Goal: Transaction & Acquisition: Purchase product/service

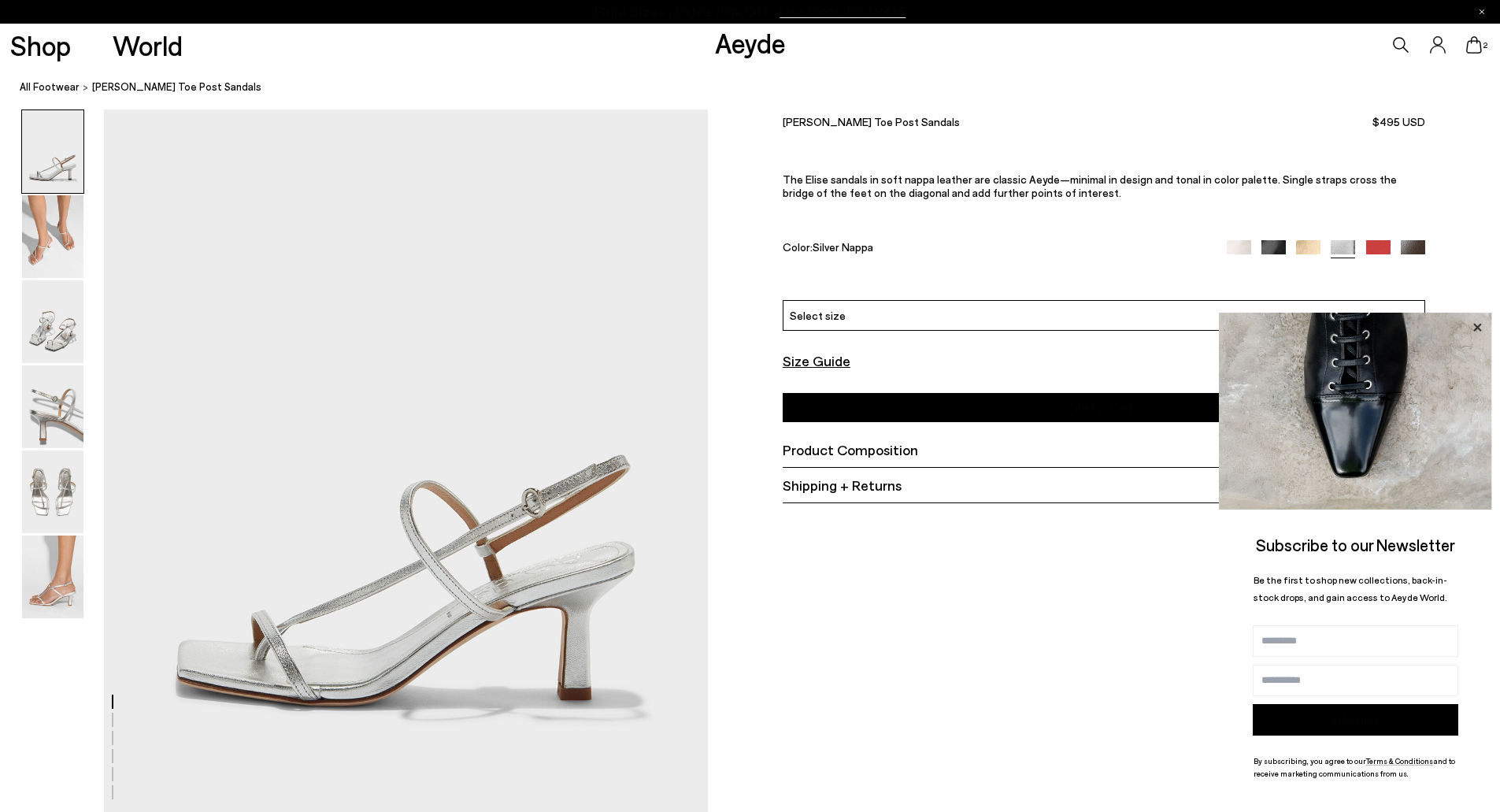
click at [1476, 321] on icon at bounding box center [1477, 327] width 21 height 21
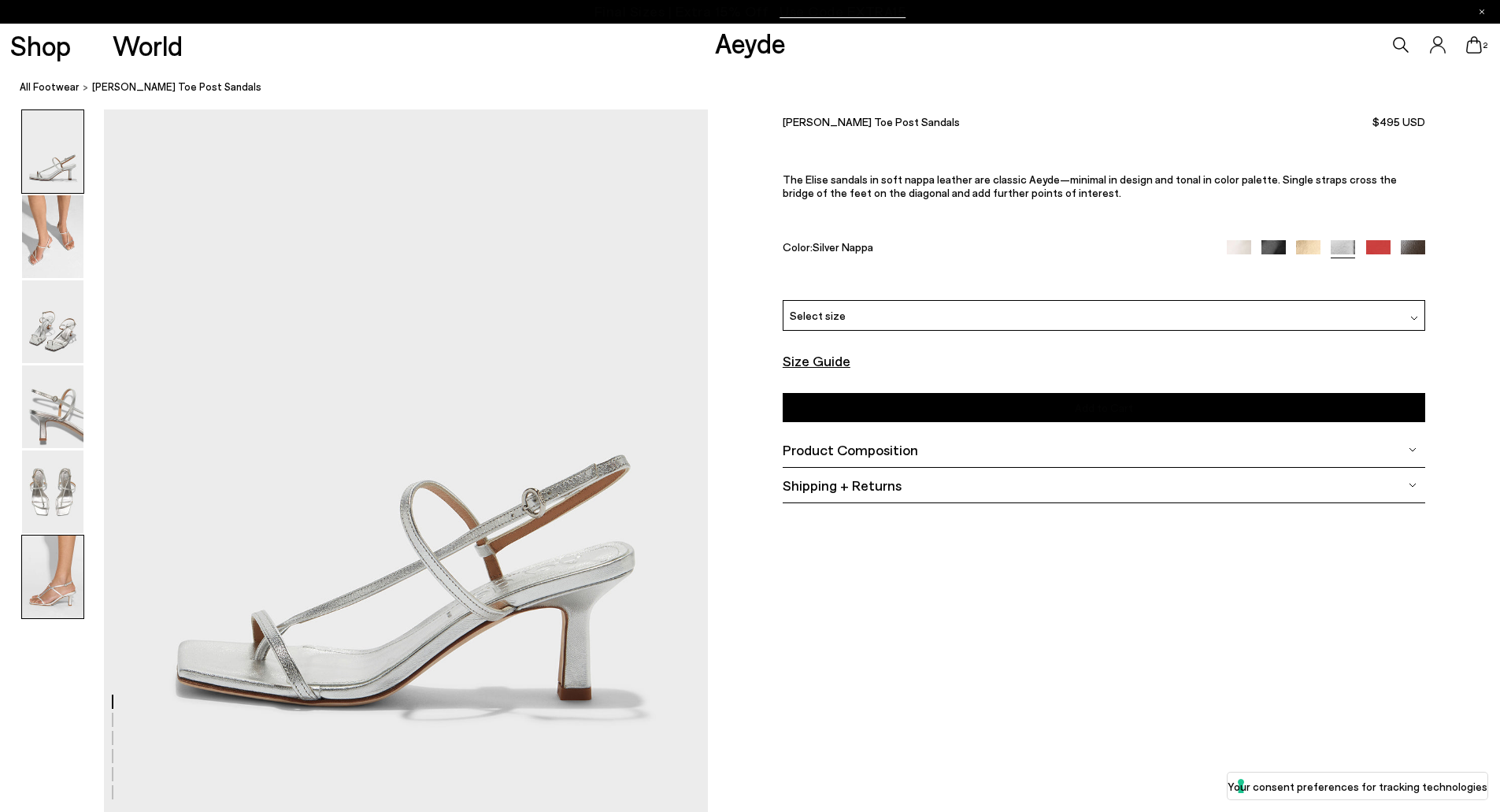
click at [53, 591] on img at bounding box center [52, 577] width 61 height 83
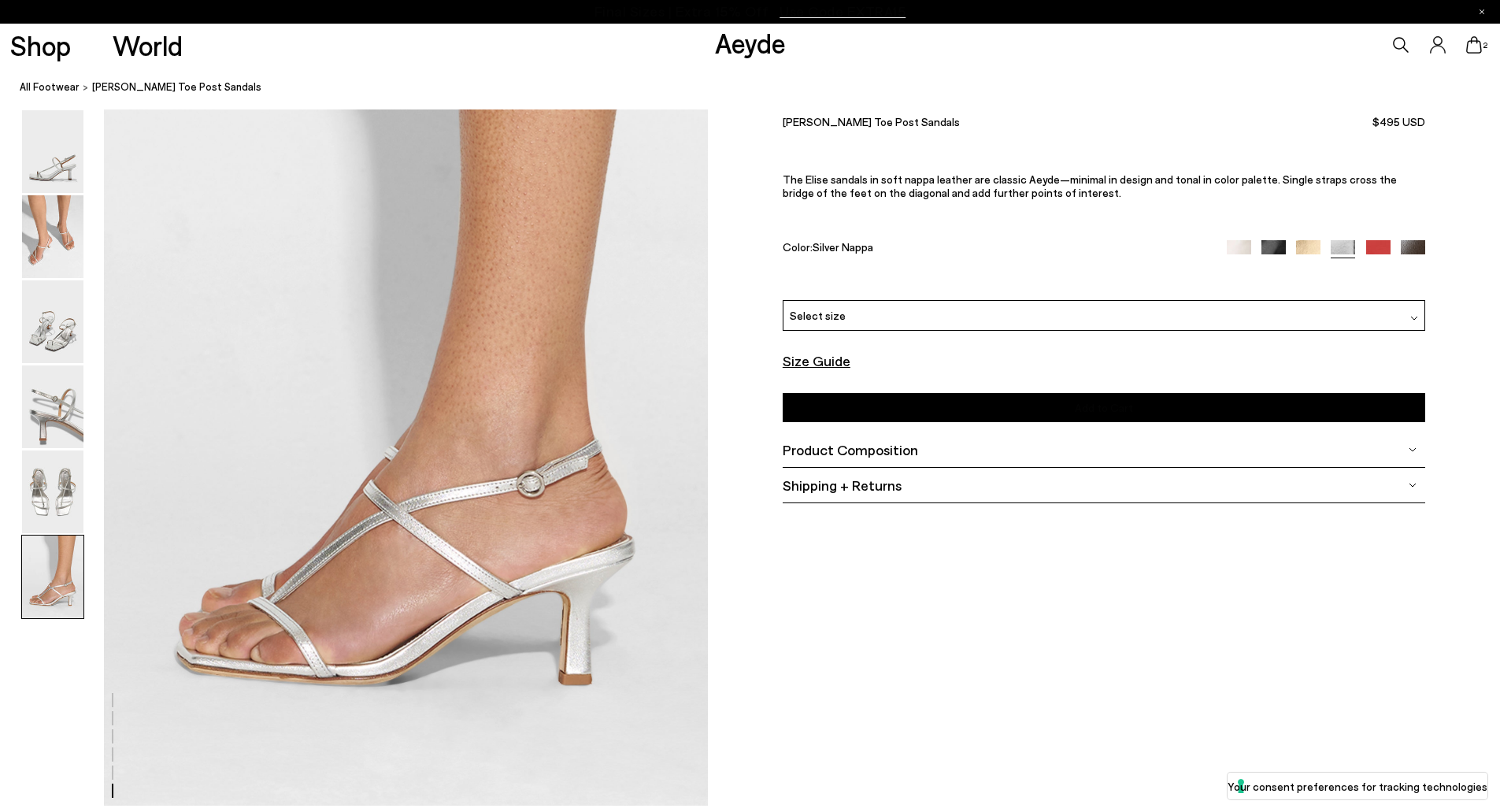
scroll to position [4043, 0]
click at [69, 492] on img at bounding box center [52, 492] width 61 height 83
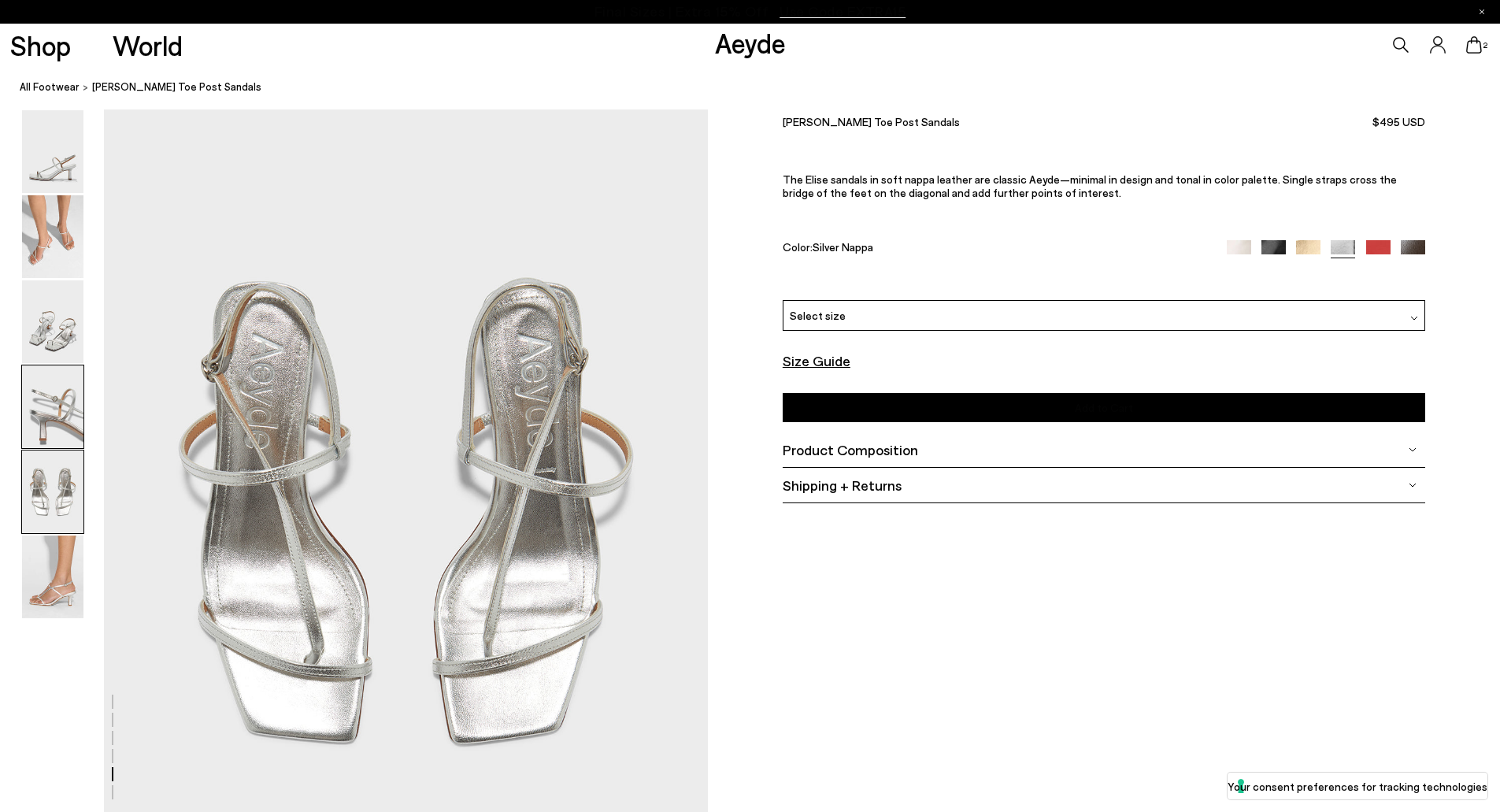
click at [59, 420] on img at bounding box center [52, 406] width 61 height 83
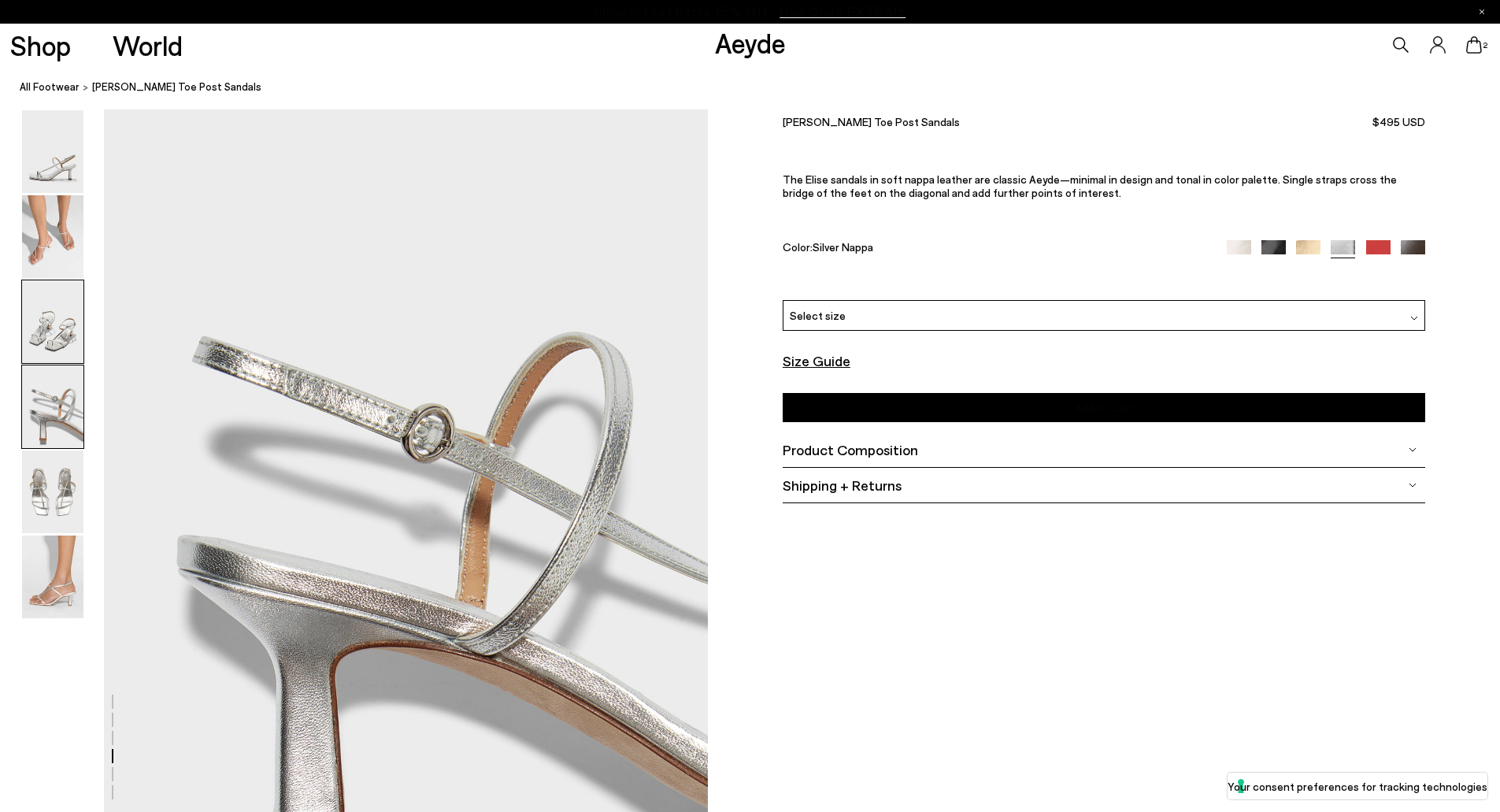
click at [45, 333] on img at bounding box center [52, 322] width 61 height 83
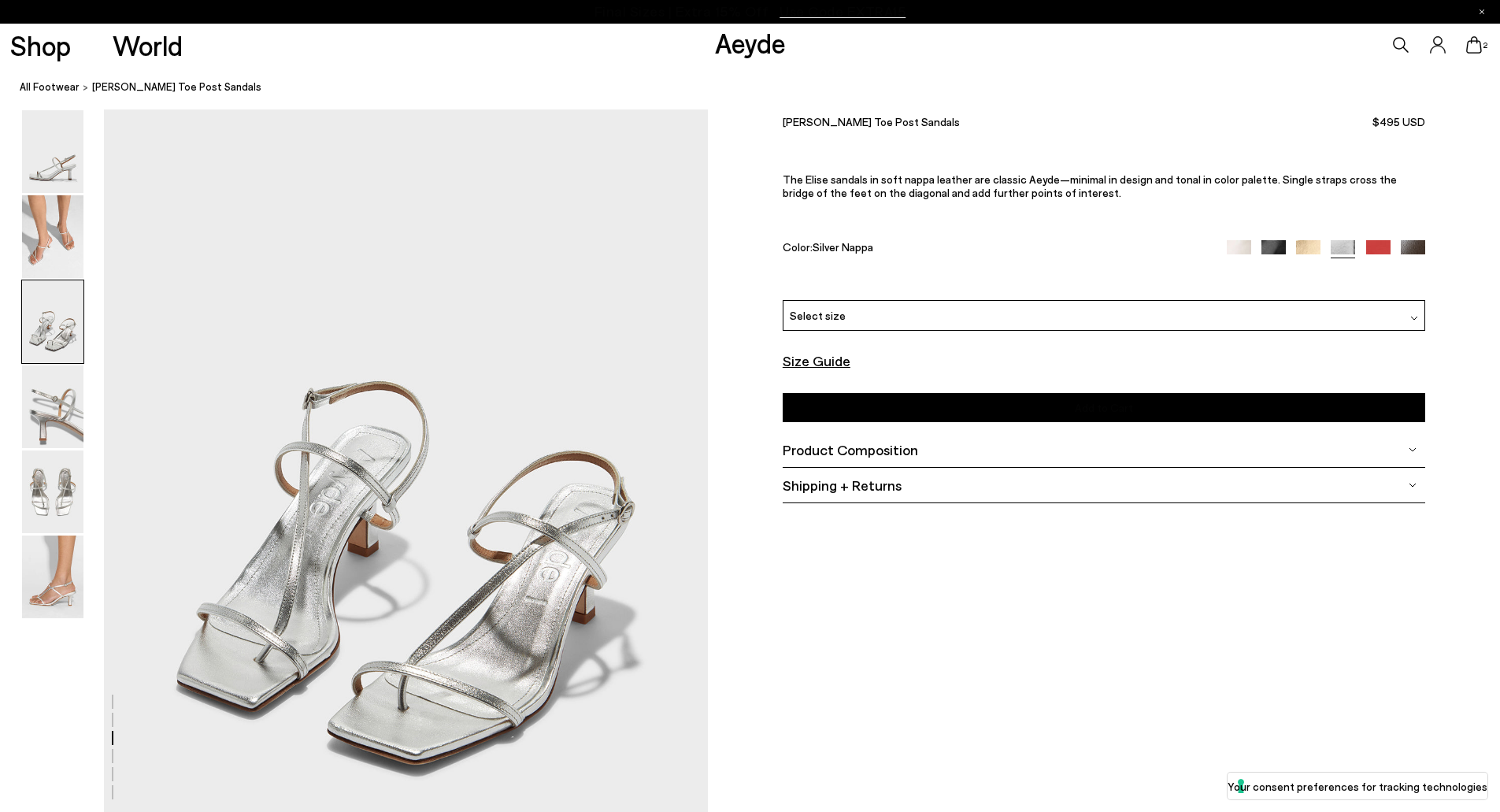
scroll to position [1513, 0]
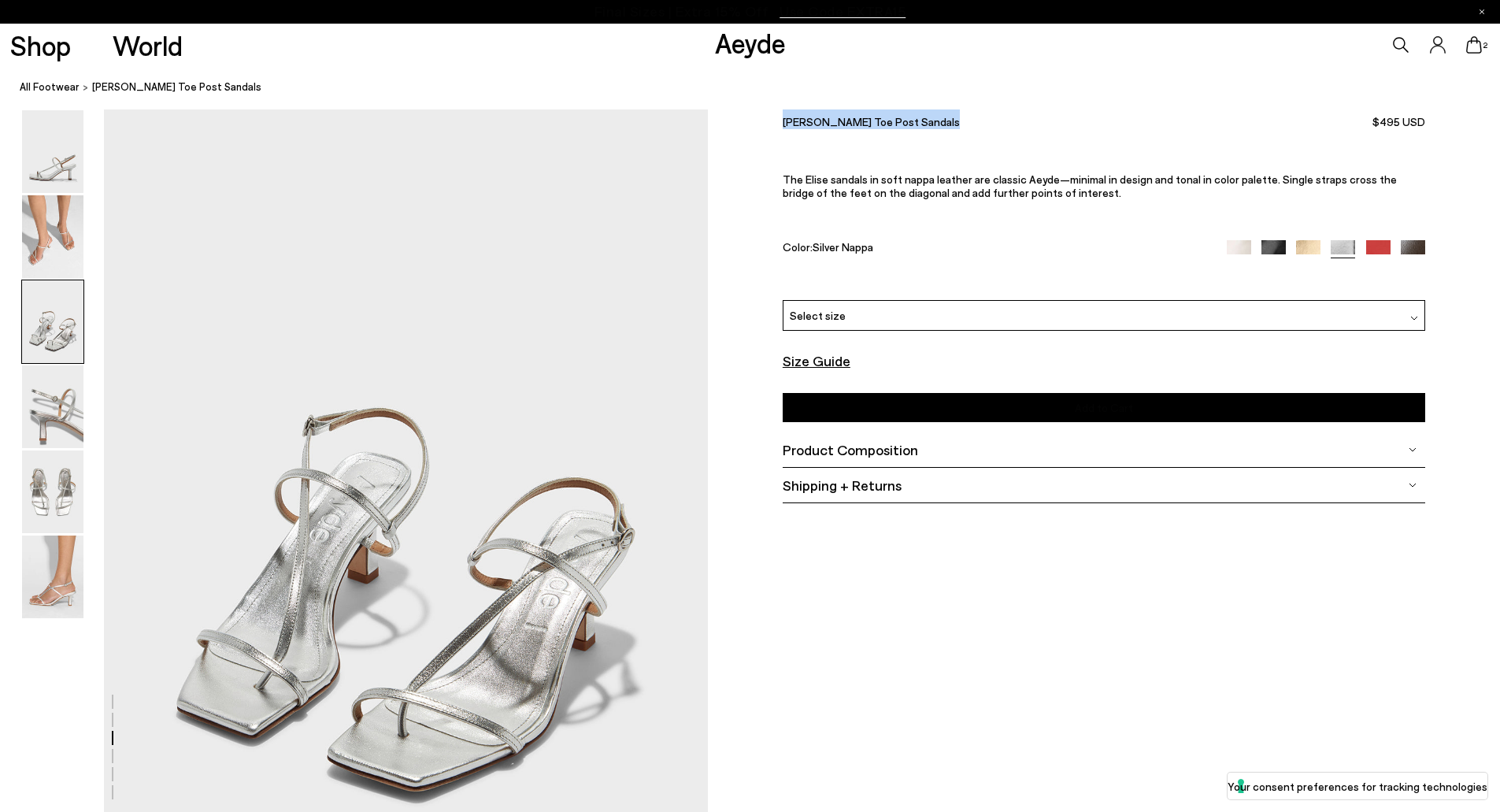
drag, startPoint x: 893, startPoint y: 123, endPoint x: 777, endPoint y: 122, distance: 116.0
click at [777, 121] on div "Size Guide Shoes Belt Our shoes come in European sizing. The easiest way to mea…" at bounding box center [1103, 318] width 792 height 418
copy font "Elise Leather Toe Post Sandals"
click at [1157, 316] on div "Select size" at bounding box center [1103, 315] width 643 height 31
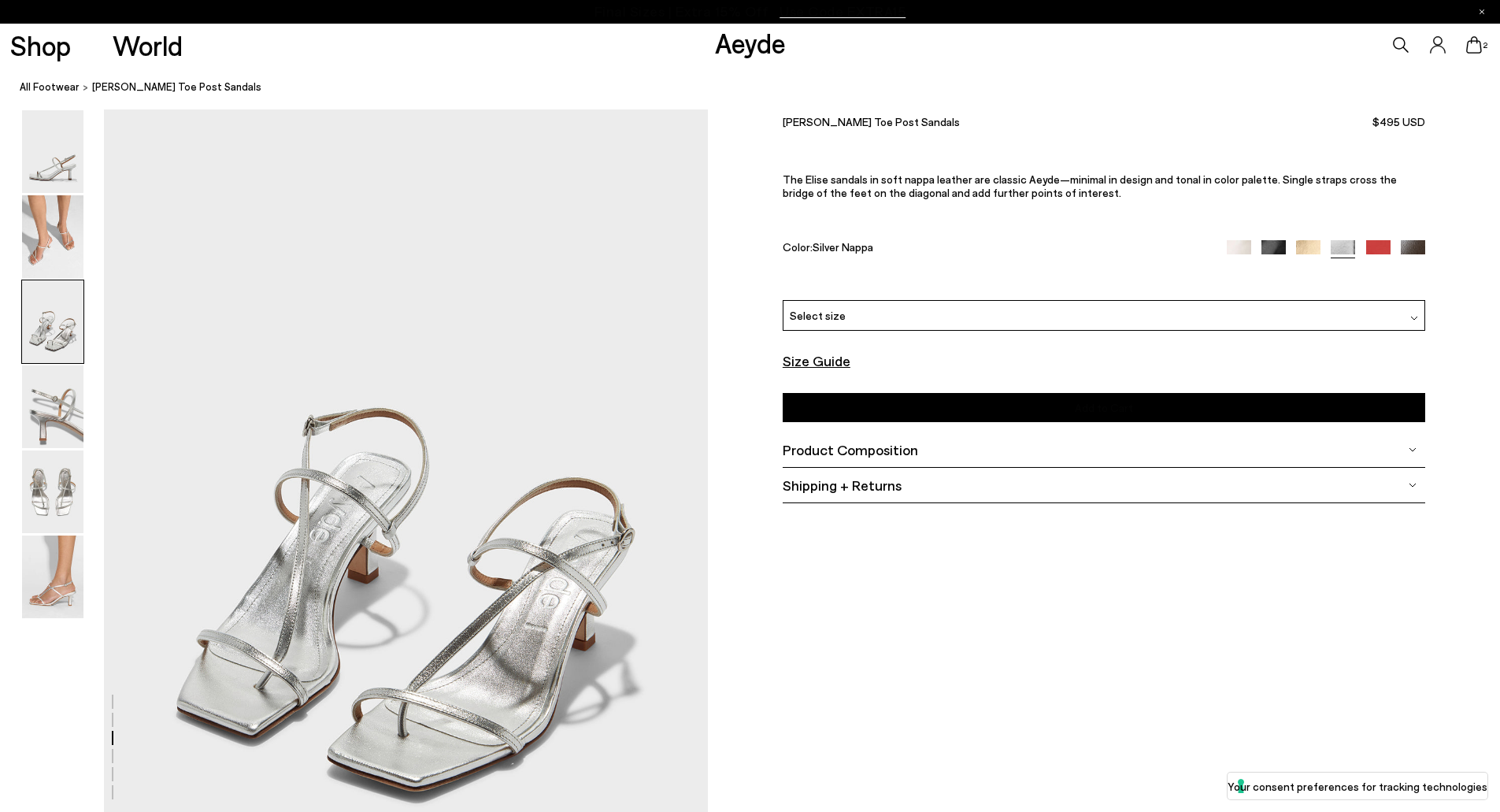
click at [813, 358] on font "Size Guide" at bounding box center [816, 360] width 68 height 17
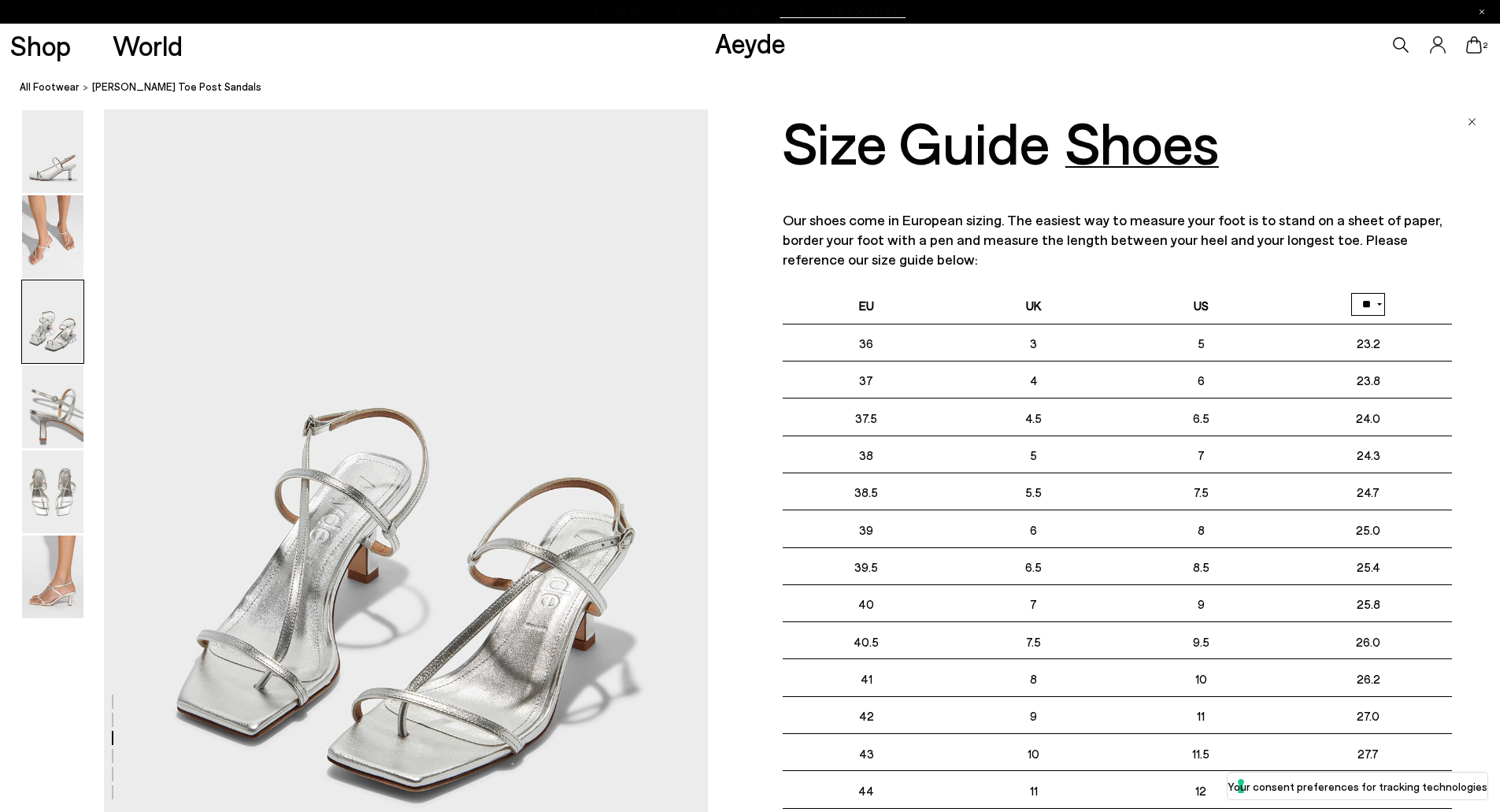
click at [1297, 107] on nav "All Footwear Elise Leather Toe Post Sandals" at bounding box center [760, 87] width 1480 height 43
click at [1472, 124] on img "Close" at bounding box center [1472, 122] width 9 height 8
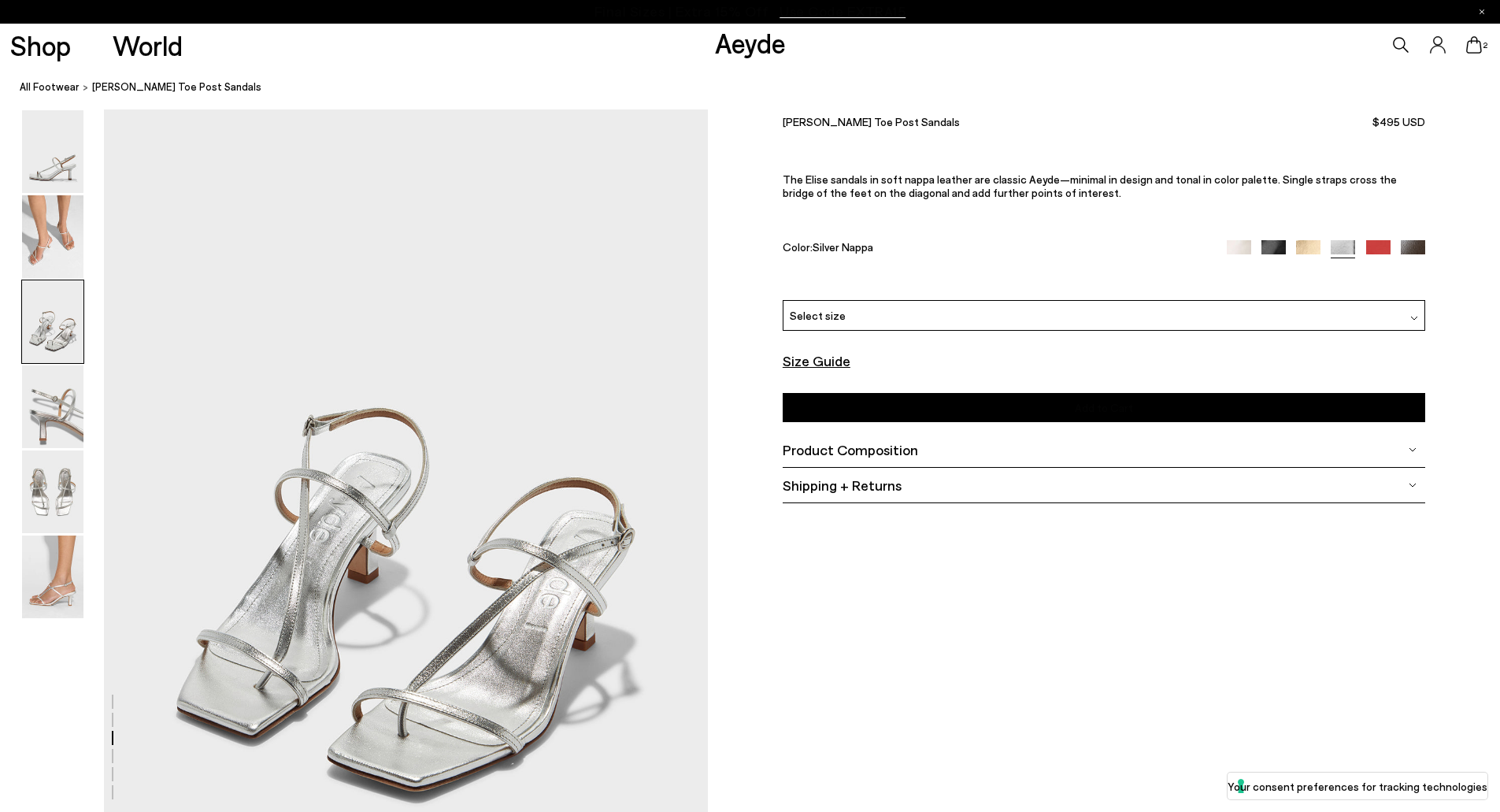
click at [851, 302] on div "Select size" at bounding box center [1103, 315] width 643 height 31
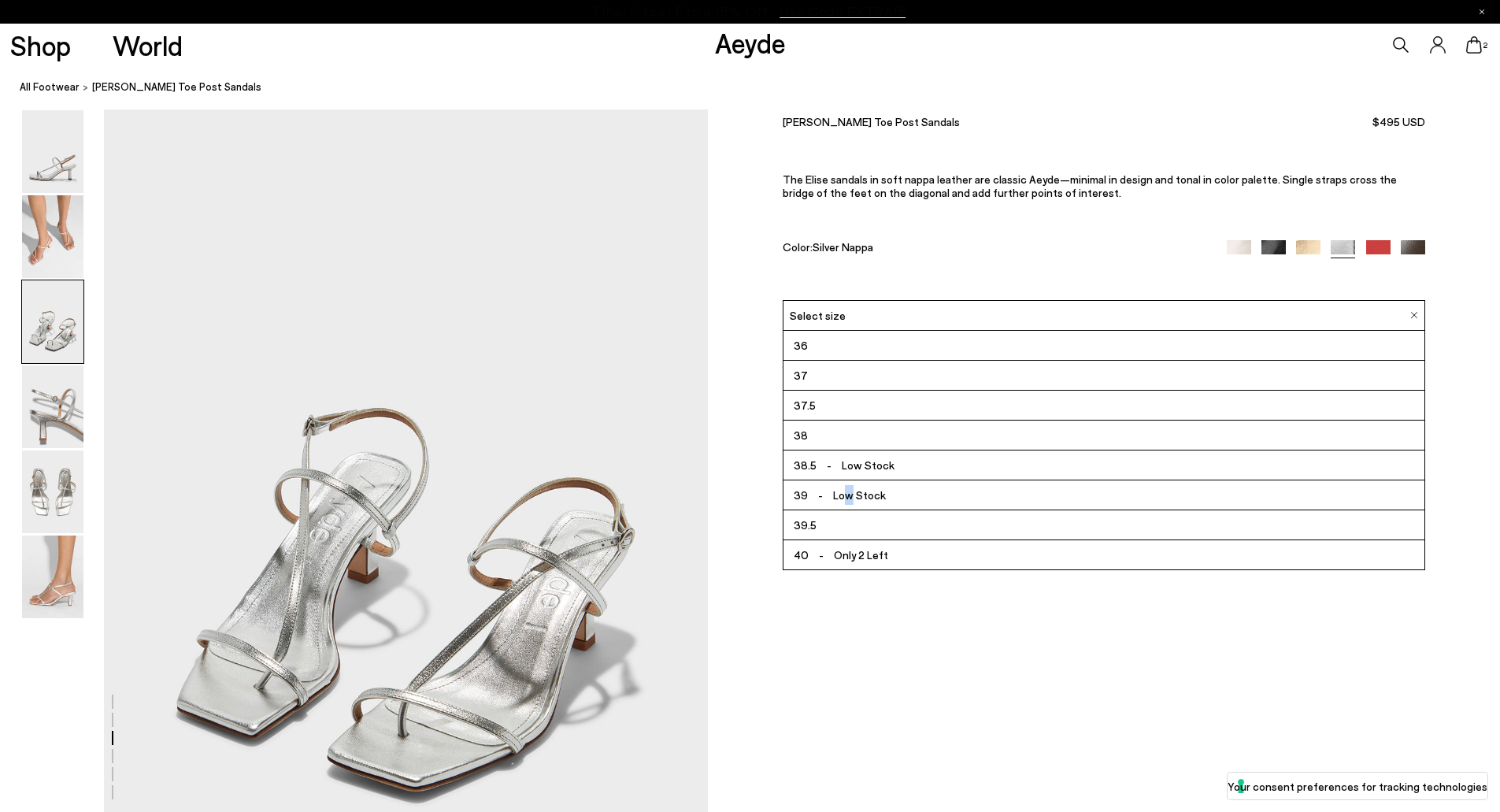
click at [844, 491] on font "Low Stock" at bounding box center [859, 495] width 53 height 14
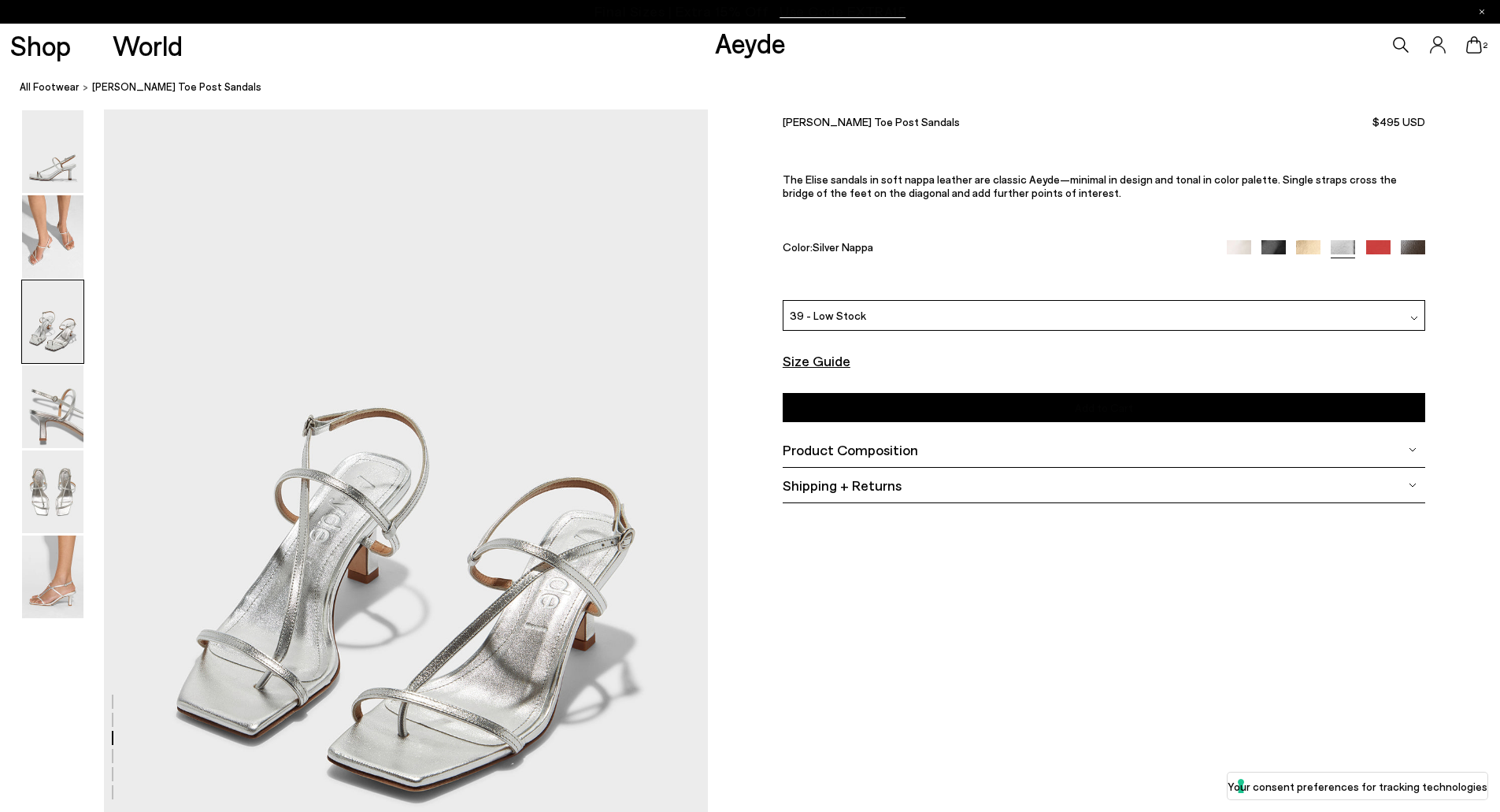
click at [1130, 414] on font "Add to Cart" at bounding box center [1103, 407] width 59 height 14
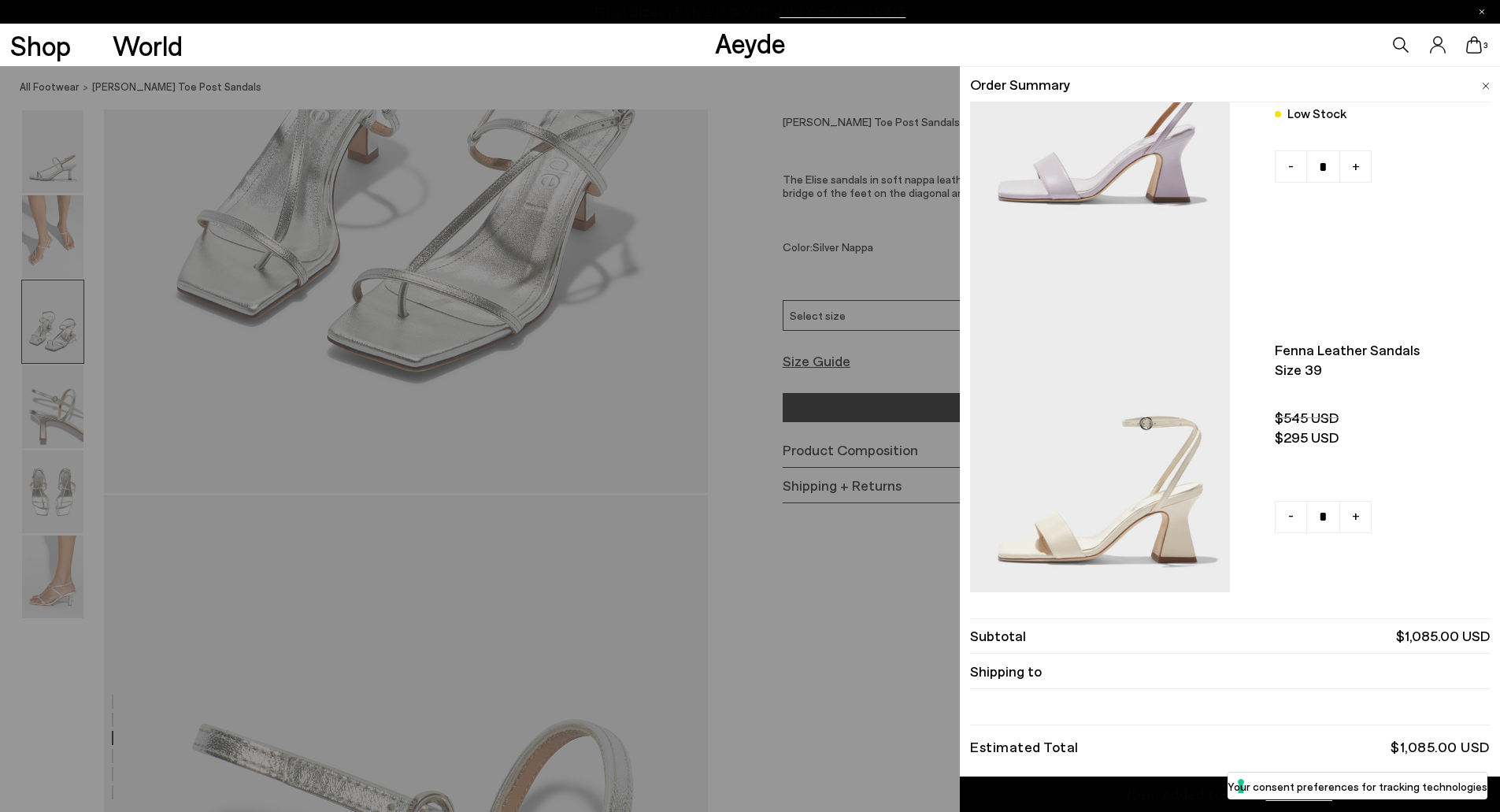
scroll to position [598, 0]
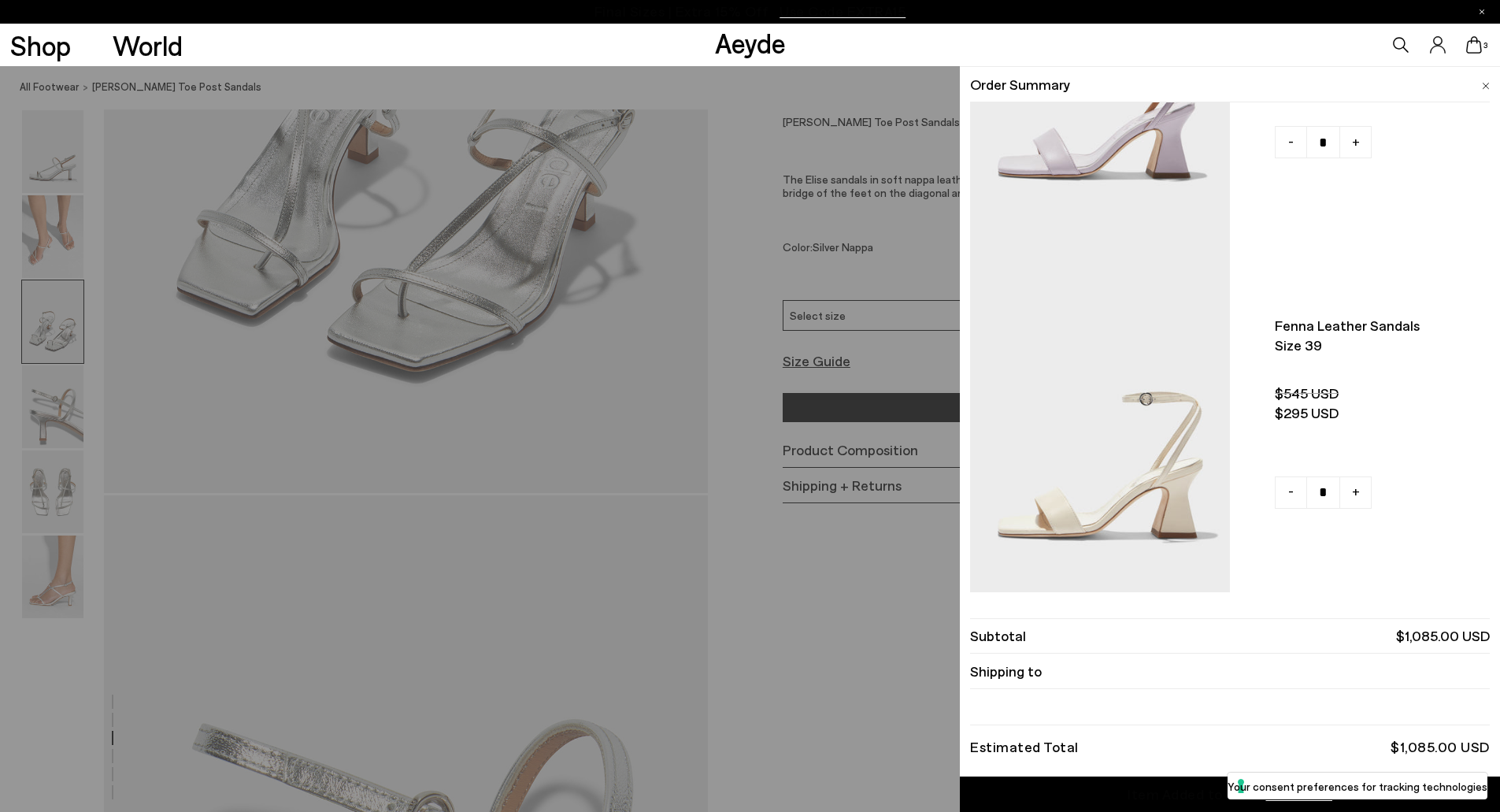
click at [1289, 496] on font "-" at bounding box center [1291, 490] width 5 height 15
type input "*"
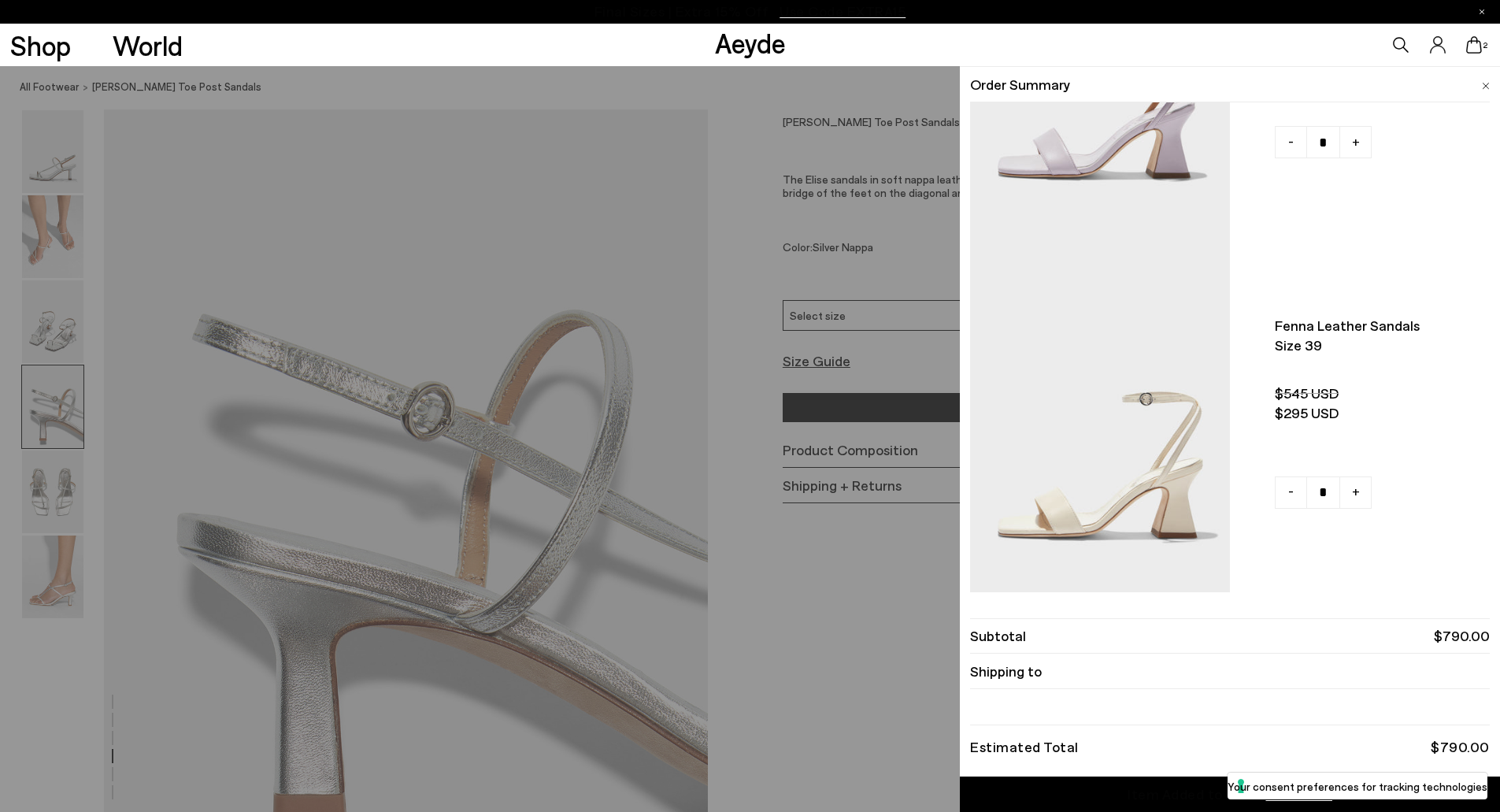
scroll to position [2353, 0]
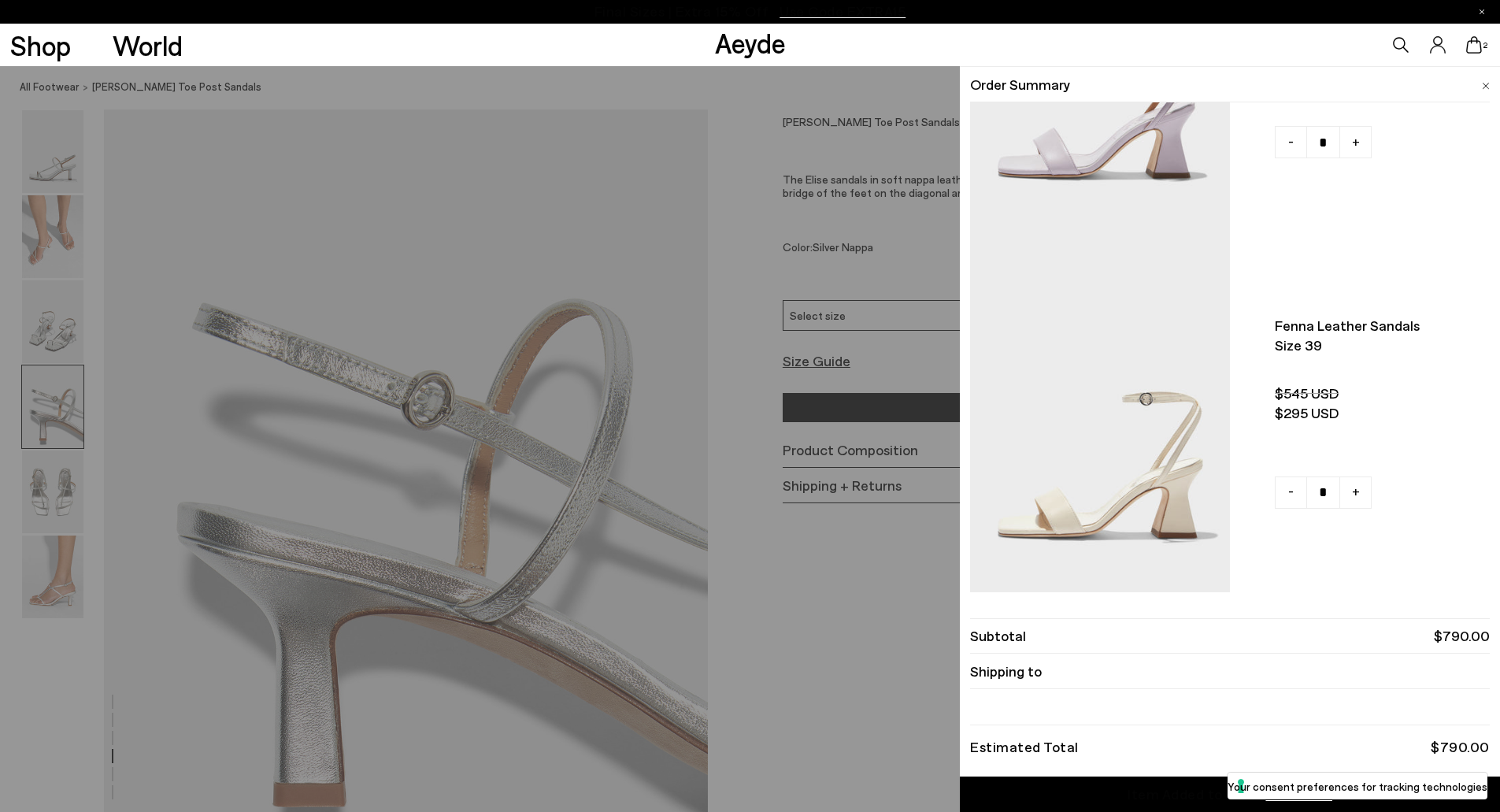
click at [862, 637] on div "Quick Add Color Size View Details Order Summary Elise leather toe-post sandals …" at bounding box center [750, 438] width 1500 height 745
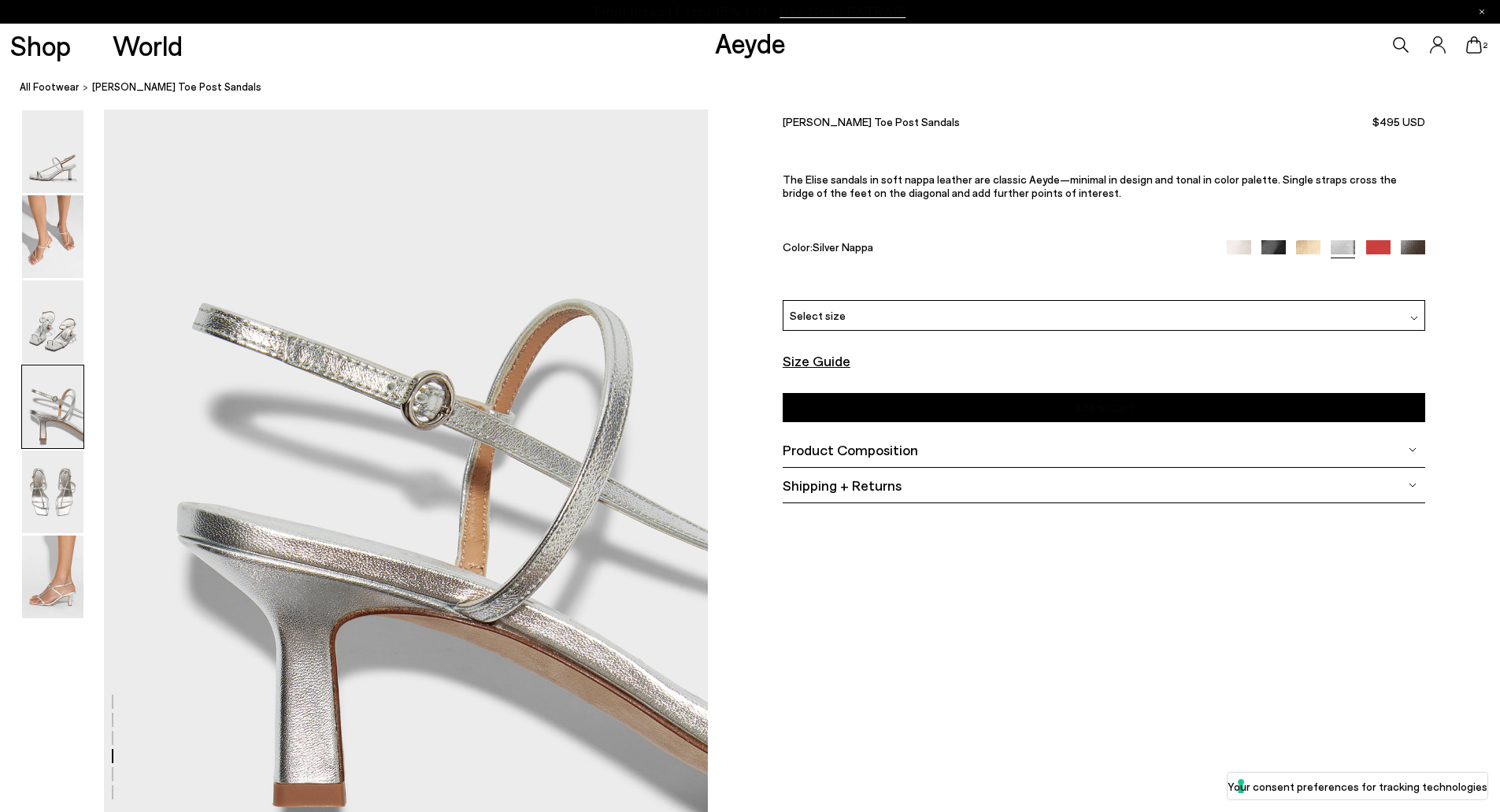
click at [819, 491] on font "Shipping + Returns" at bounding box center [842, 485] width 119 height 17
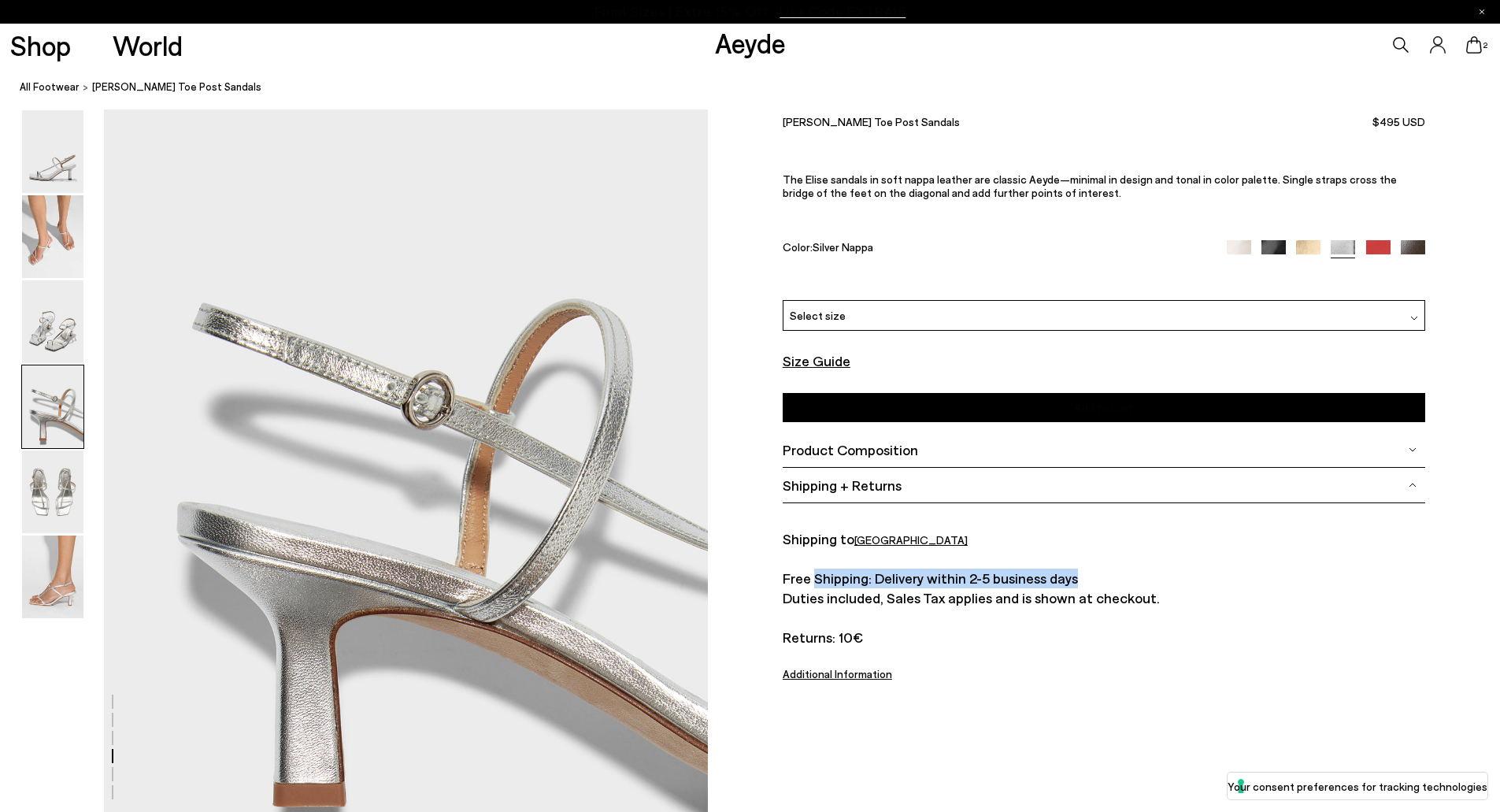
drag, startPoint x: 816, startPoint y: 576, endPoint x: 1148, endPoint y: 584, distance: 332.1
click at [1148, 582] on div "Free Shipping: Delivery within 2-5 business days Duties included, Sales Tax app…" at bounding box center [1103, 607] width 643 height 78
click at [1009, 633] on span "Returns: 10€" at bounding box center [1103, 637] width 643 height 20
drag, startPoint x: 1010, startPoint y: 587, endPoint x: 1108, endPoint y: 603, distance: 99.3
click at [1083, 599] on div "Free Shipping: Delivery within 2-5 business days Duties included, Sales Tax app…" at bounding box center [1103, 607] width 643 height 78
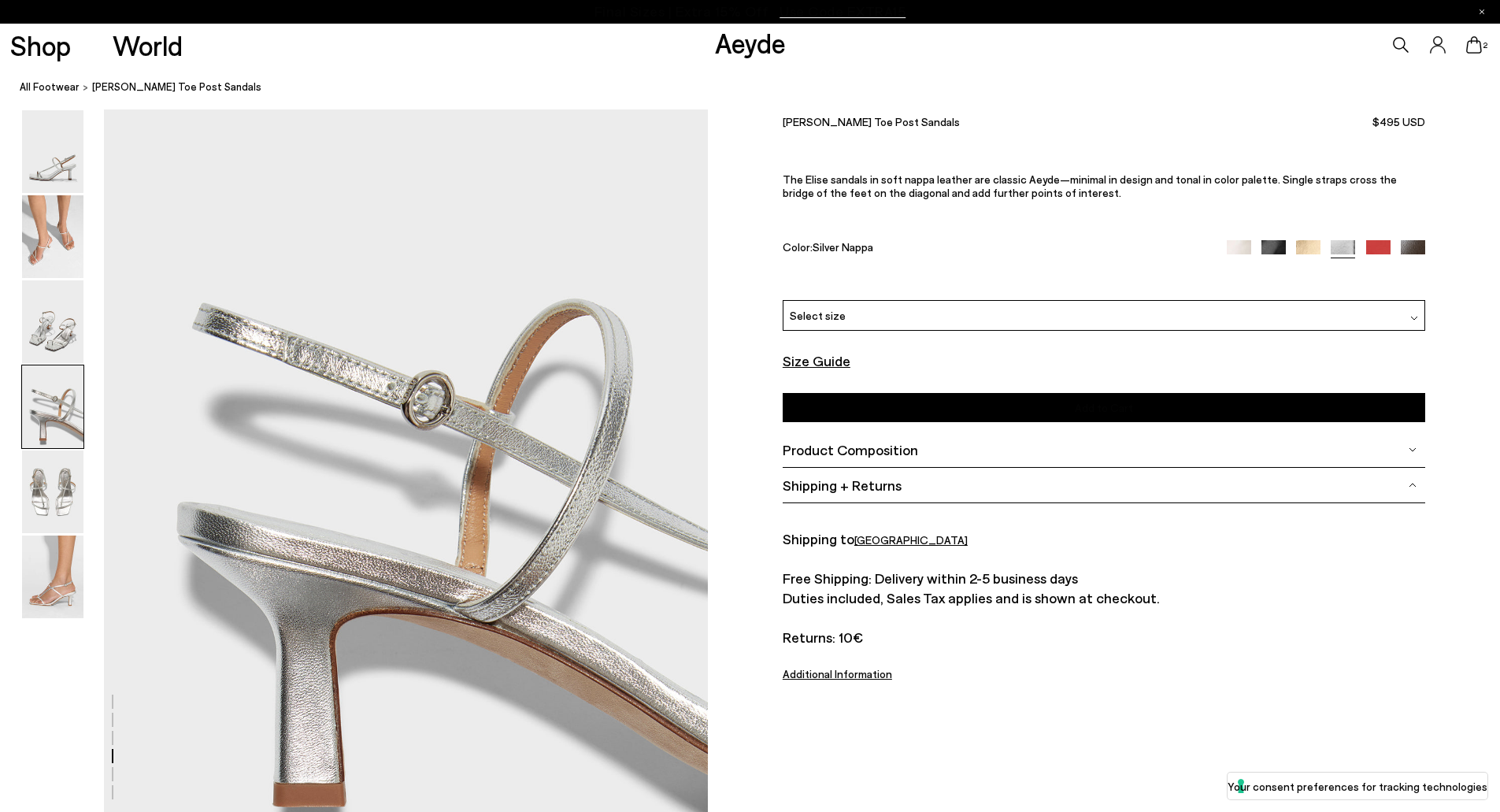
click at [1078, 633] on span "Returns: 10€" at bounding box center [1103, 637] width 643 height 20
drag, startPoint x: 886, startPoint y: 635, endPoint x: 755, endPoint y: 618, distance: 132.1
click at [755, 622] on div "Size Guide Shoes Belt Our shoes come in European sizing. The easiest way to mea…" at bounding box center [1103, 413] width 792 height 608
click at [841, 574] on font "Free Shipping: Delivery within 2-5 business days" at bounding box center [930, 578] width 296 height 17
click at [1475, 43] on icon at bounding box center [1474, 44] width 15 height 17
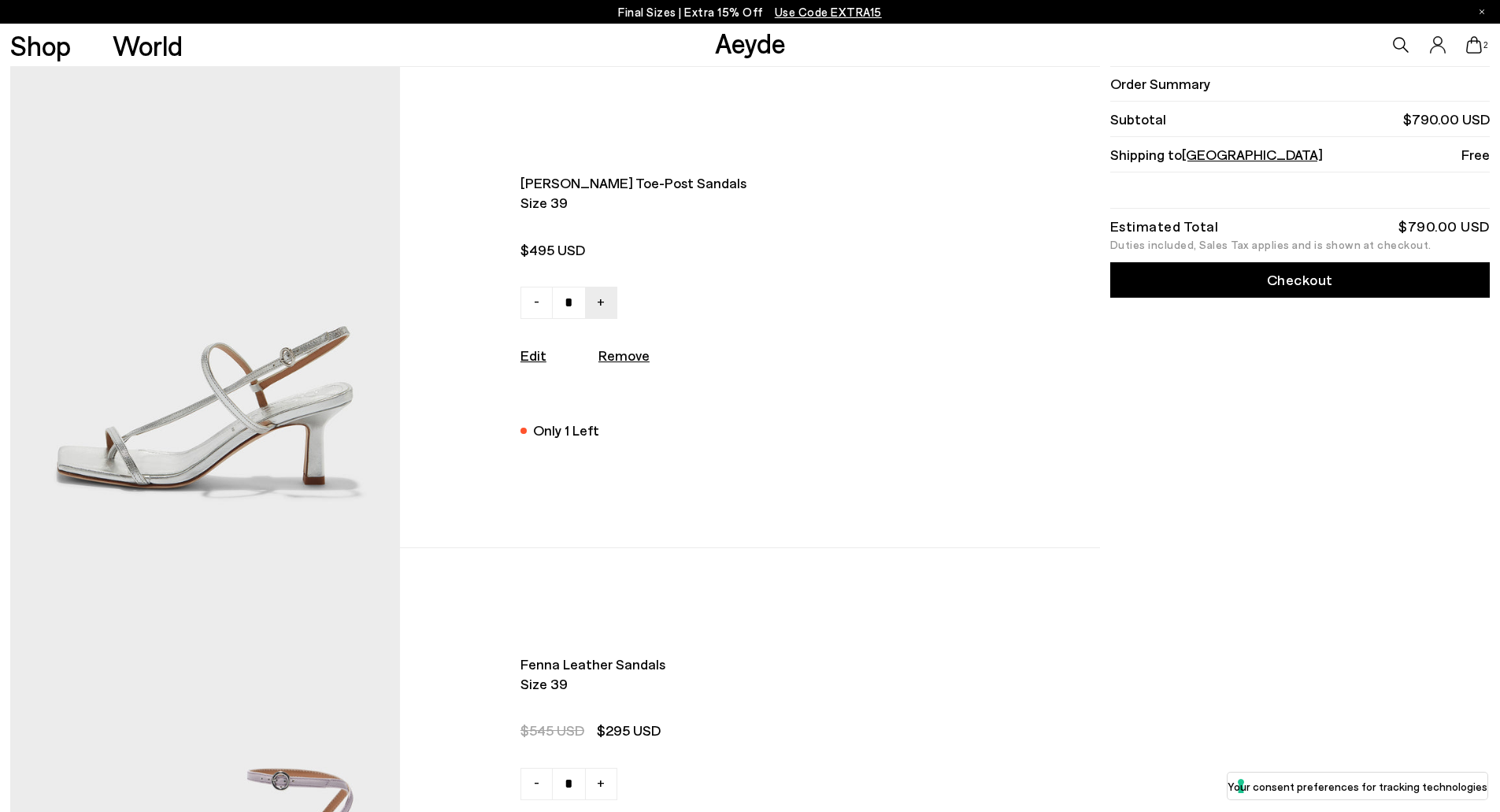
click at [1102, 546] on div "[PERSON_NAME] toe-post sandals Size 39 - + Edit Remove" at bounding box center [557, 547] width 1094 height 963
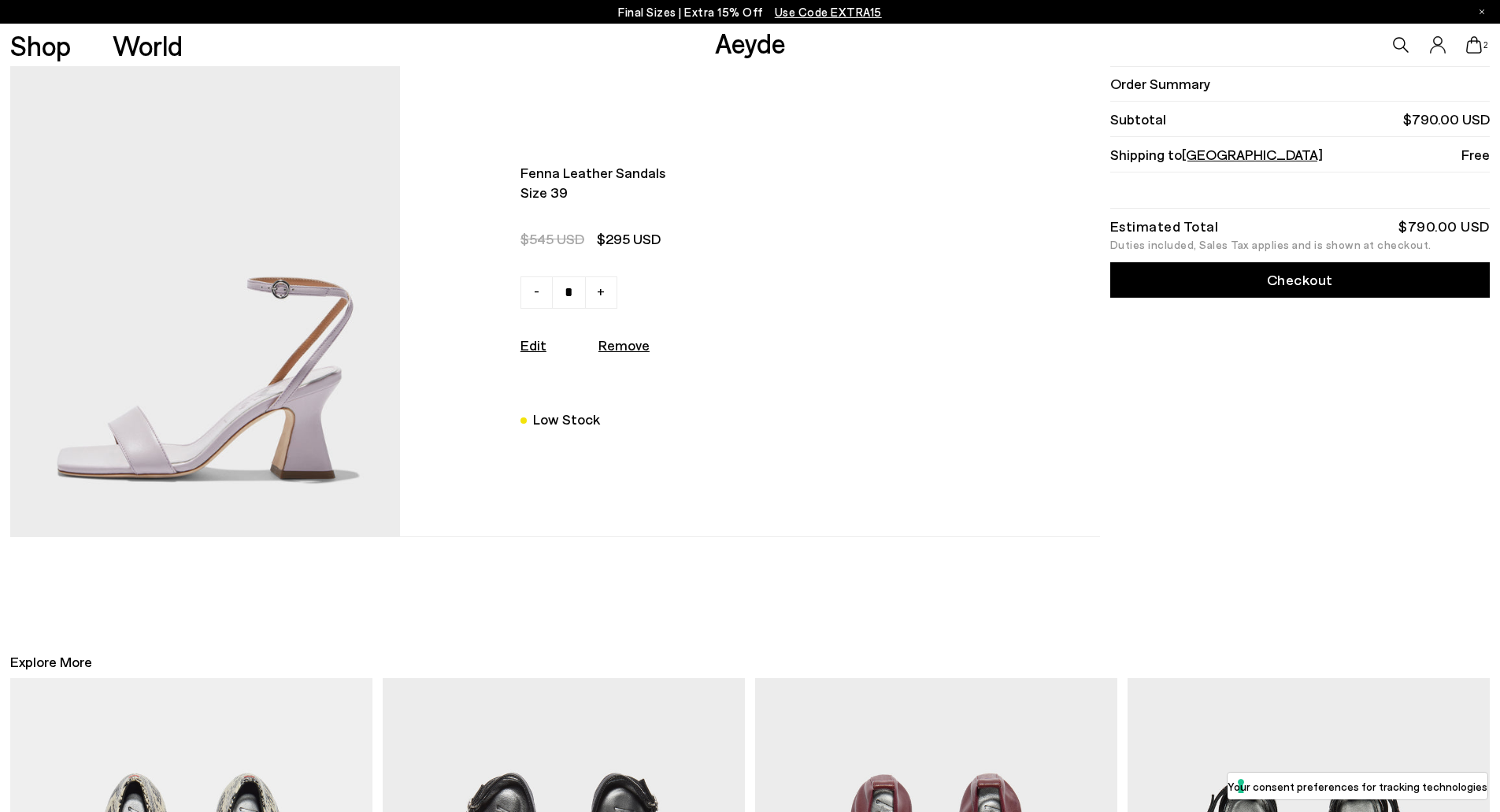
scroll to position [840, 0]
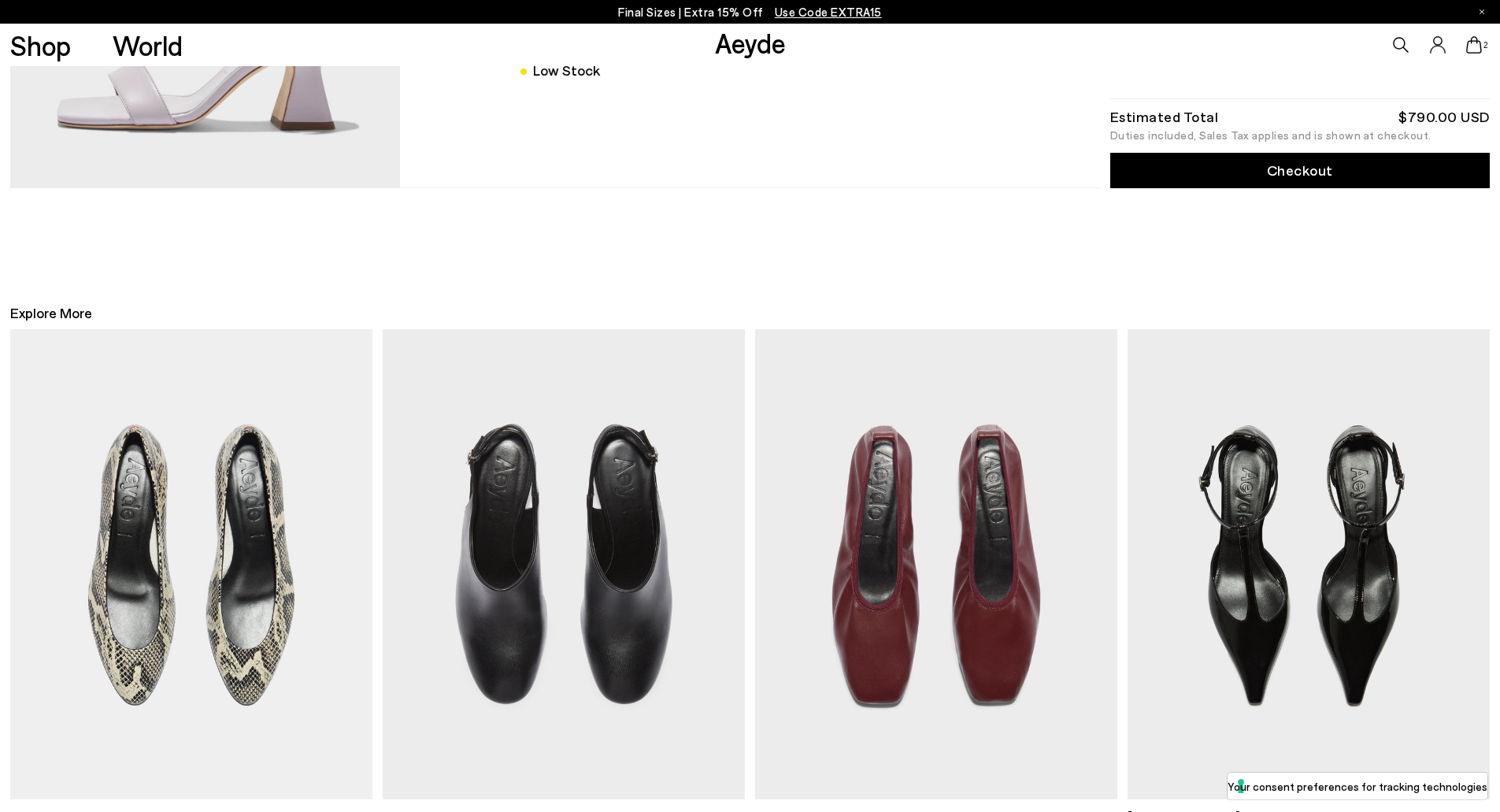
click at [1239, 183] on link "Checkout" at bounding box center [1300, 169] width 380 height 35
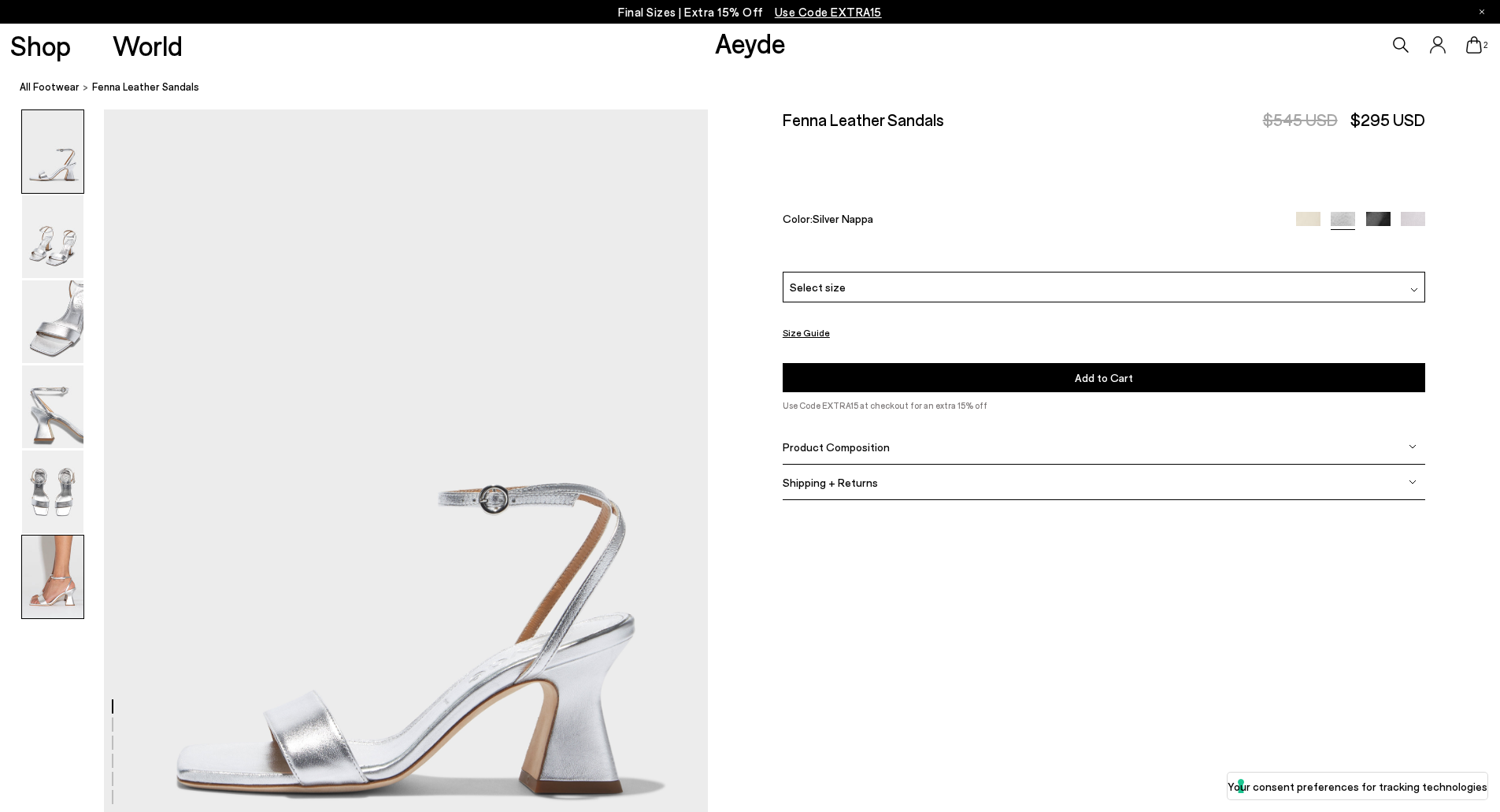
click at [64, 564] on img at bounding box center [52, 577] width 61 height 83
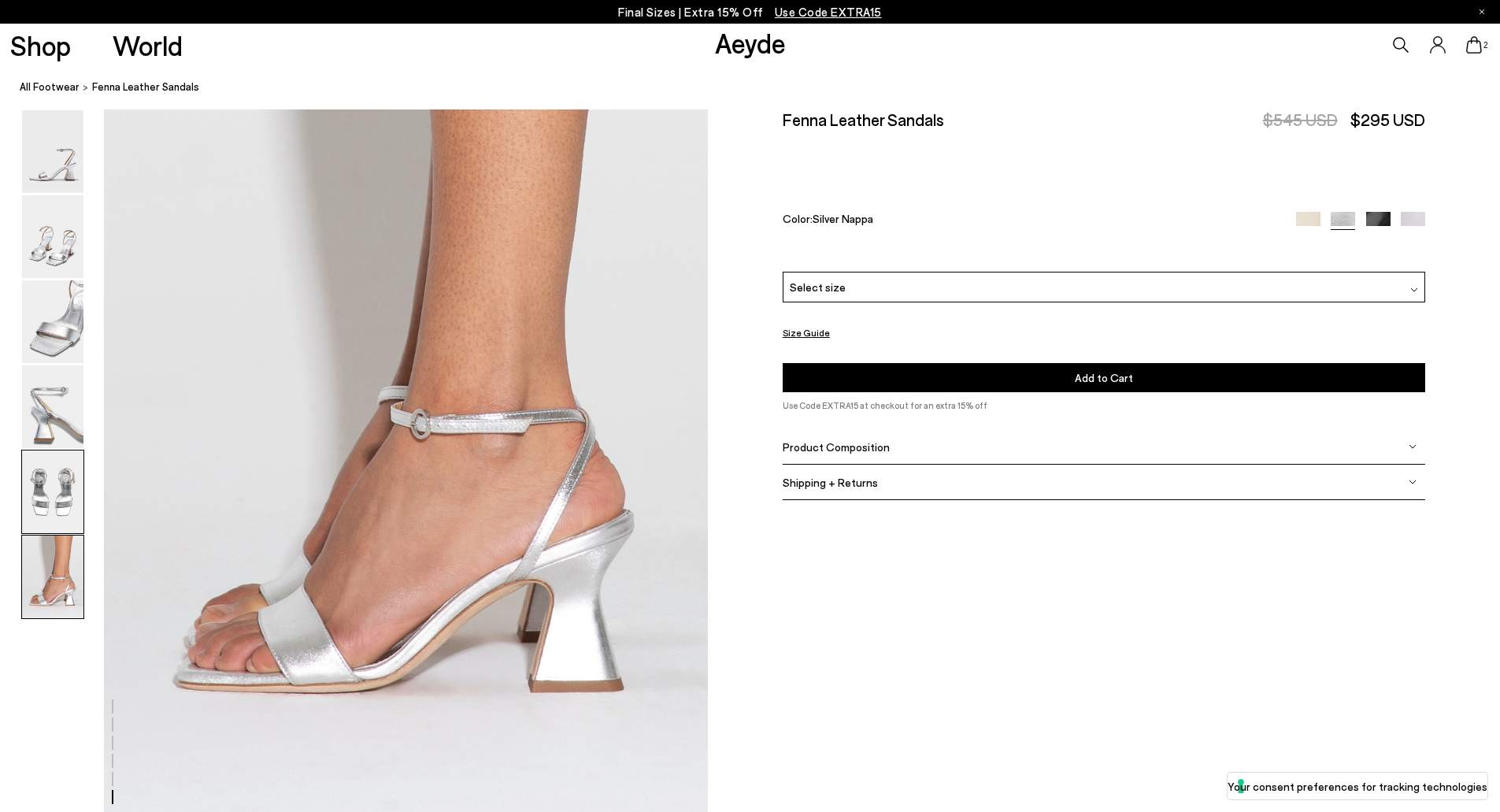
scroll to position [4146, 0]
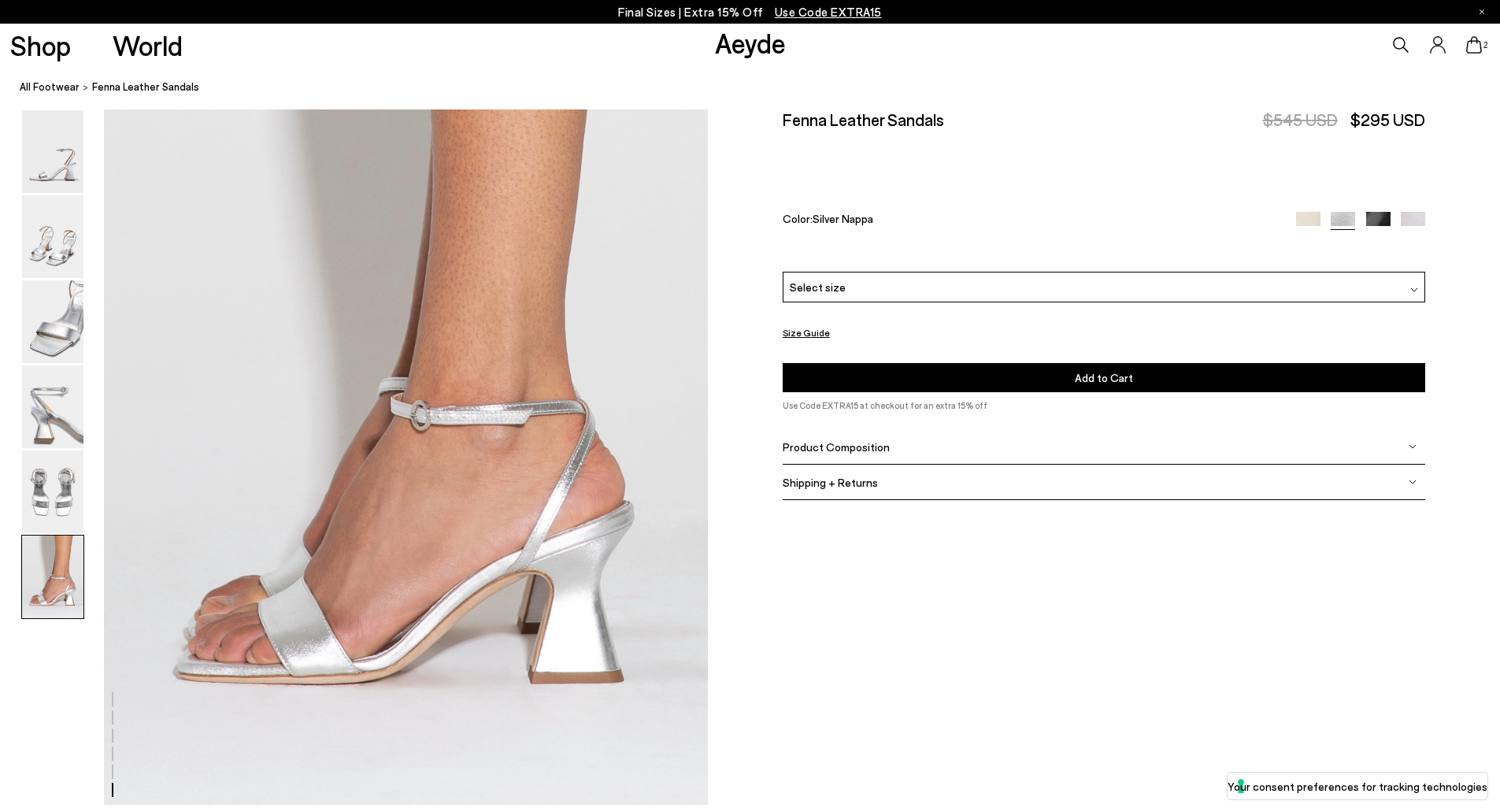
click at [921, 269] on div "Fenna Leather Sandals $545 USD $295 USD Color: Silver Nappa" at bounding box center [1103, 190] width 643 height 162
click at [930, 283] on div "Select size" at bounding box center [1103, 287] width 643 height 31
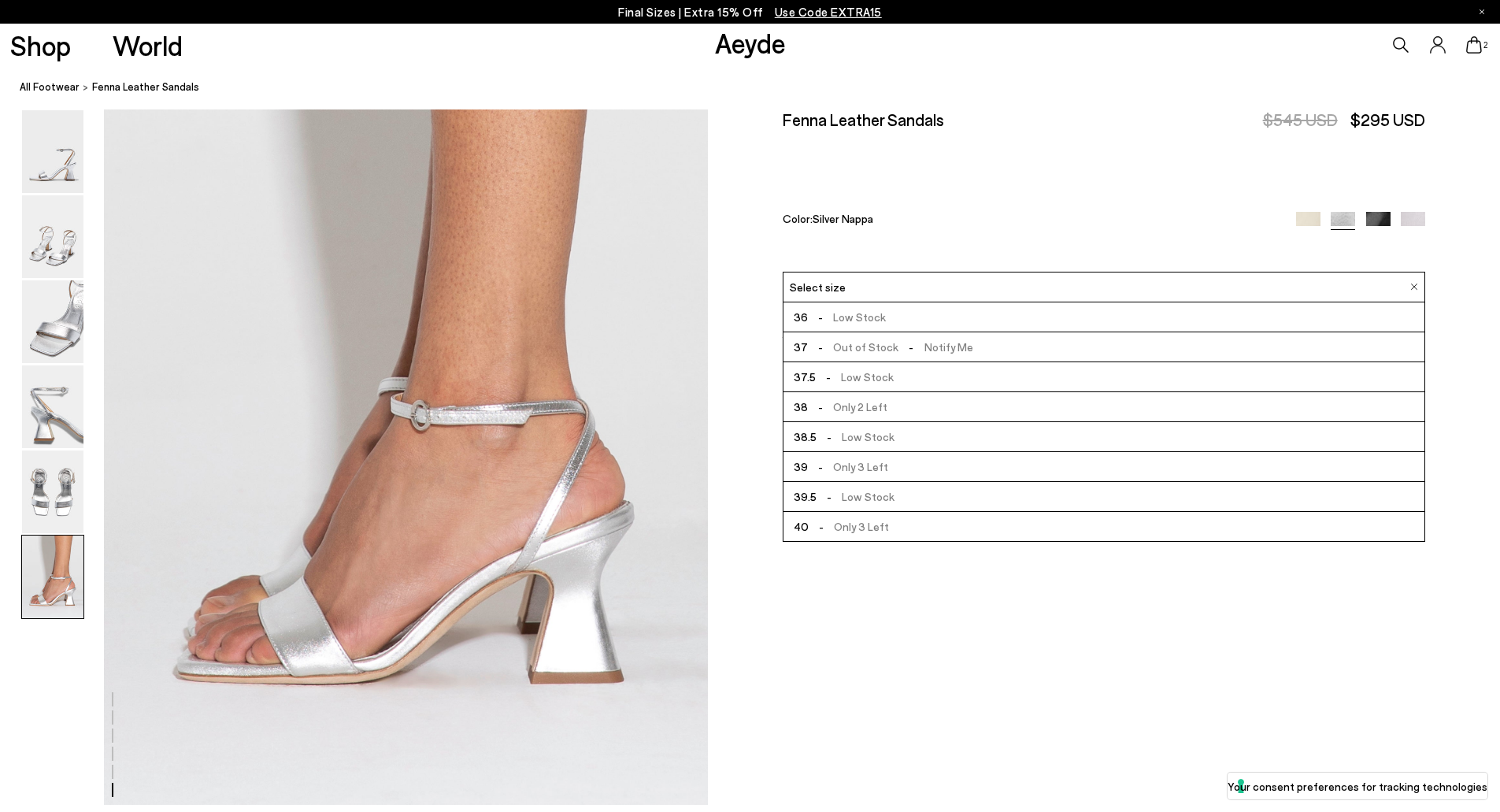
click at [894, 470] on li "39 - Only 3 Left" at bounding box center [1103, 466] width 641 height 30
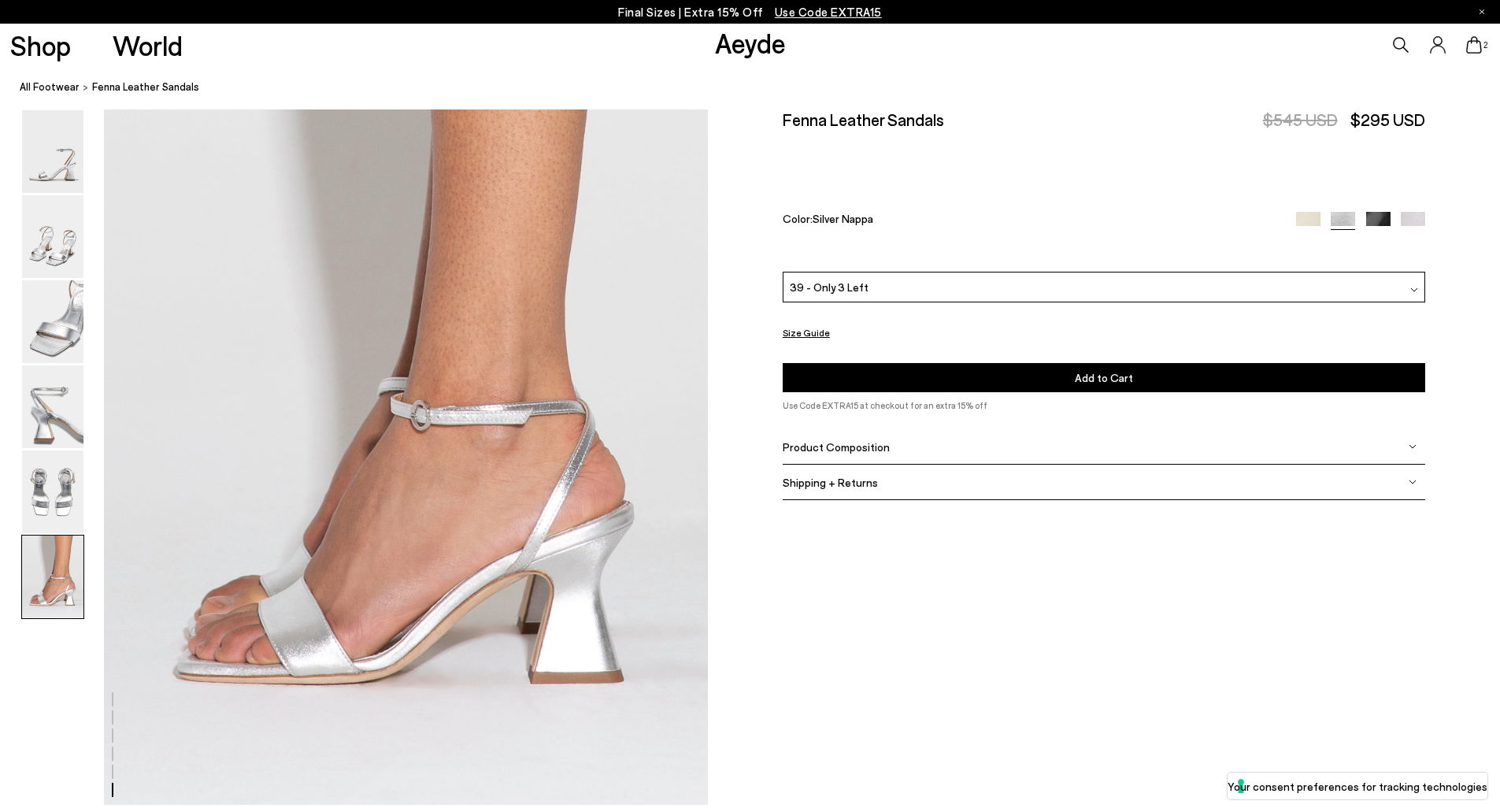
click at [924, 373] on button "Add to Cart Select a Size First" at bounding box center [1103, 378] width 643 height 29
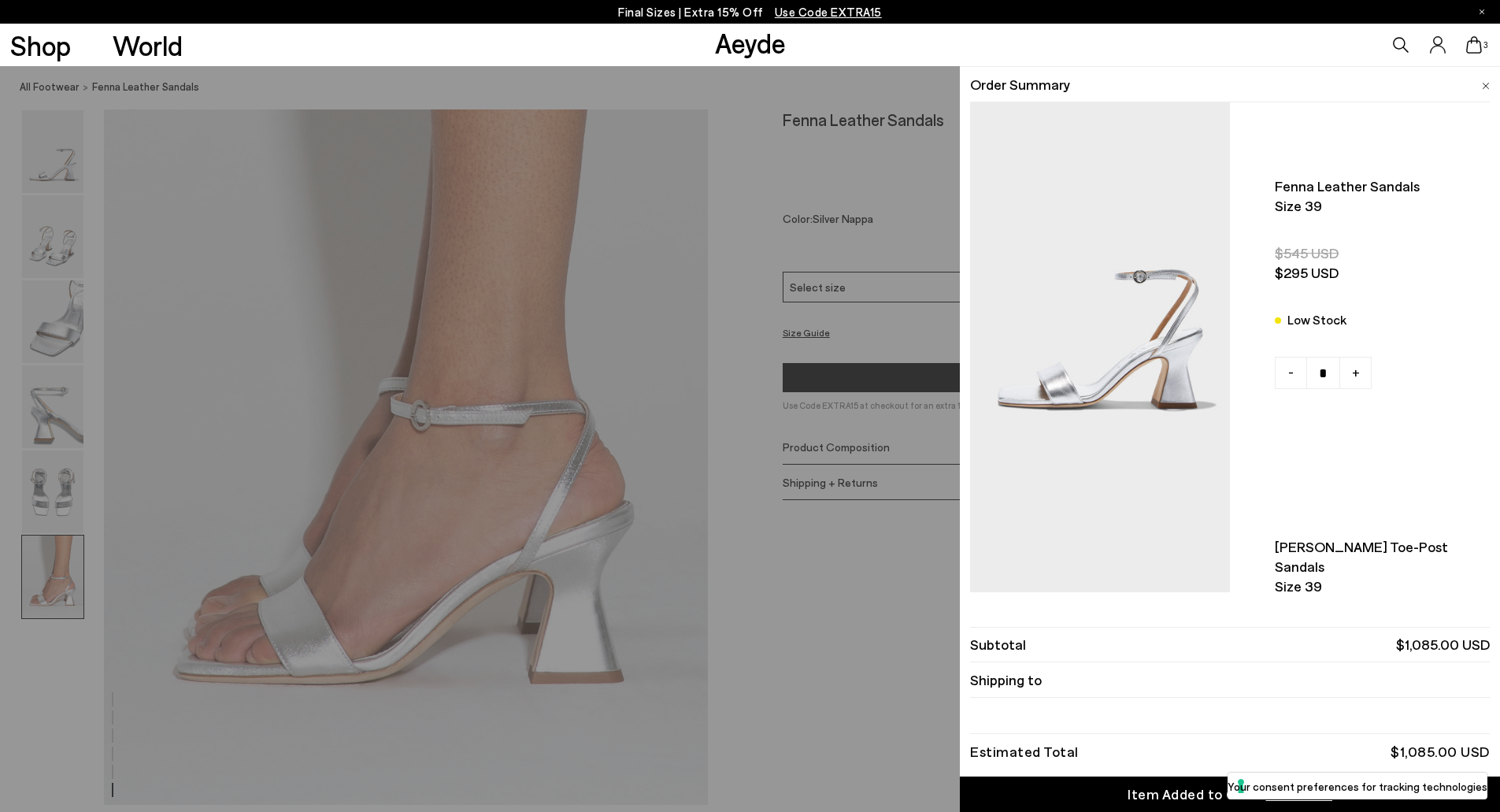
click at [47, 734] on div "Quick Add Color Size View Details Order Summary Fenna leather sandals Size 39" at bounding box center [750, 438] width 1500 height 745
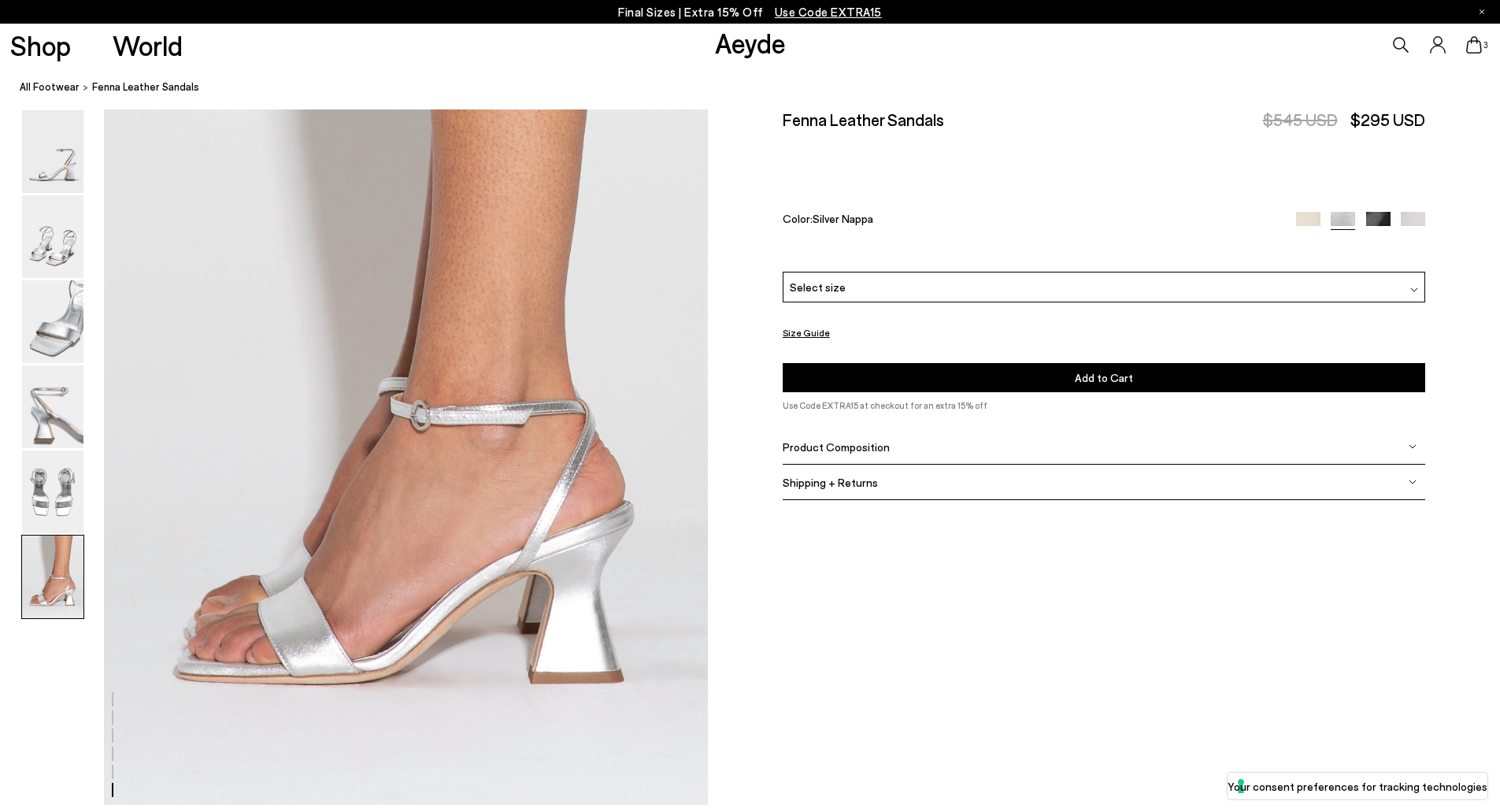
click at [873, 447] on span "Product Composition" at bounding box center [836, 445] width 107 height 14
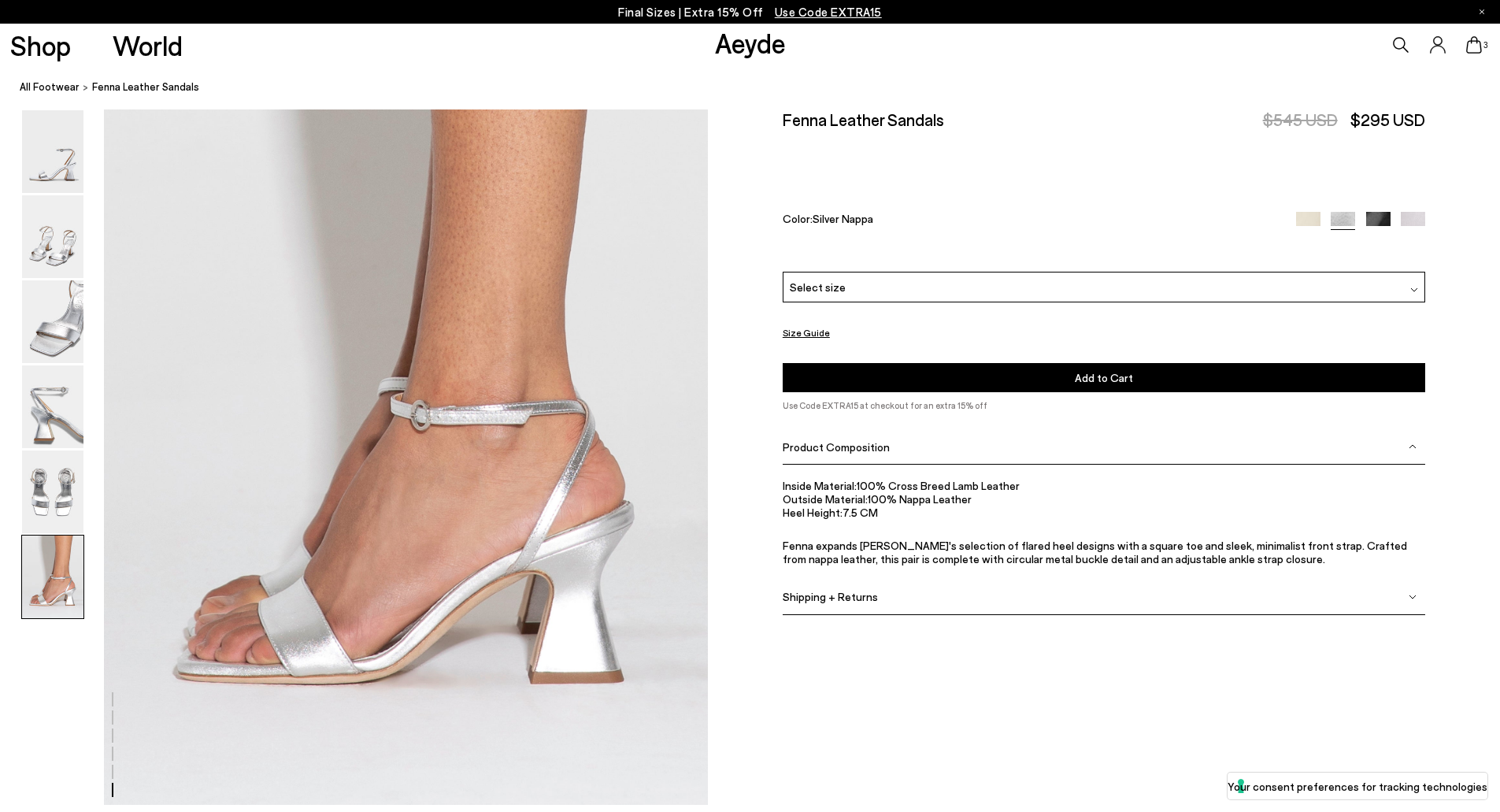
click at [33, 504] on img at bounding box center [52, 492] width 61 height 83
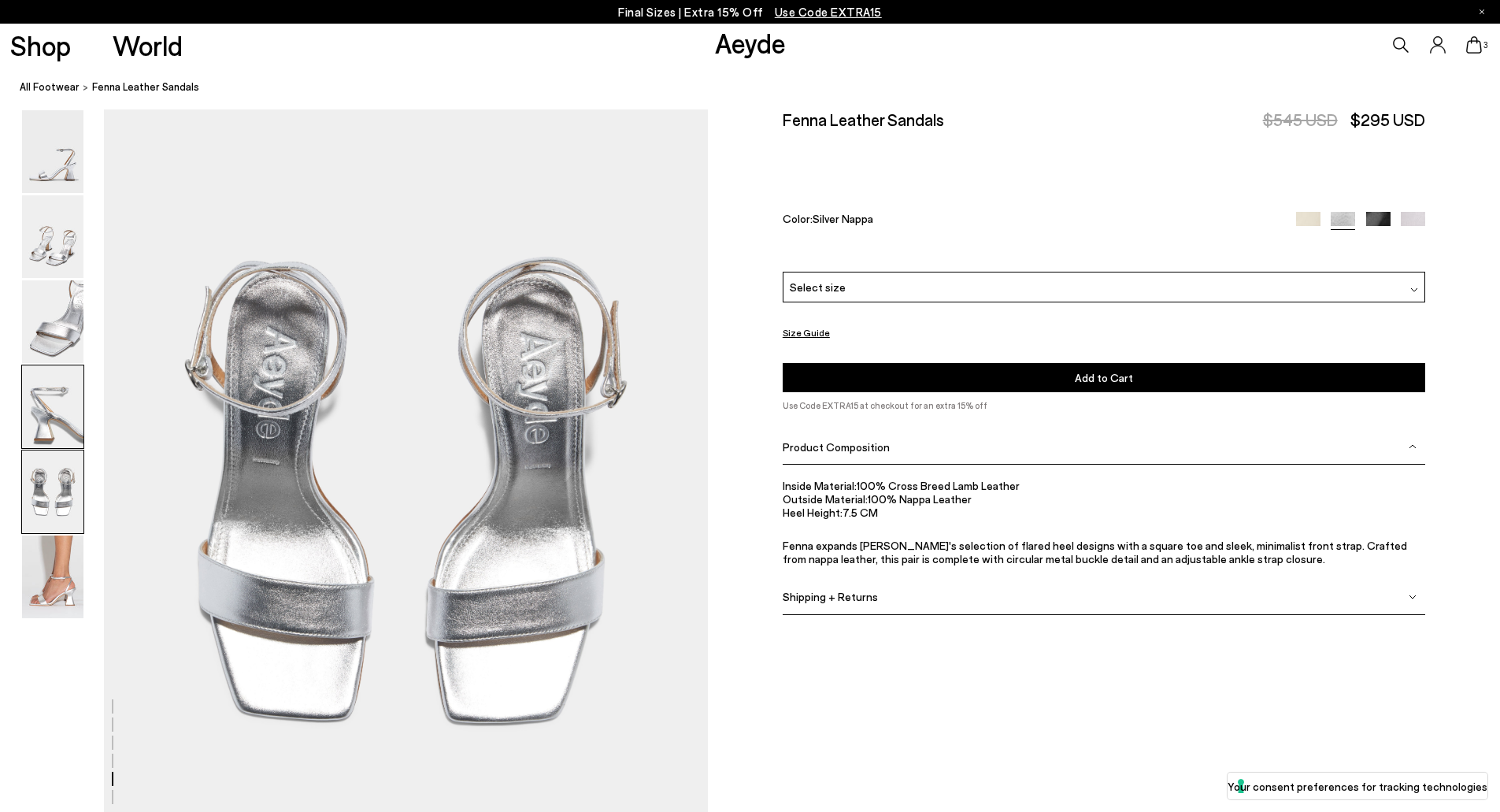
scroll to position [3230, 0]
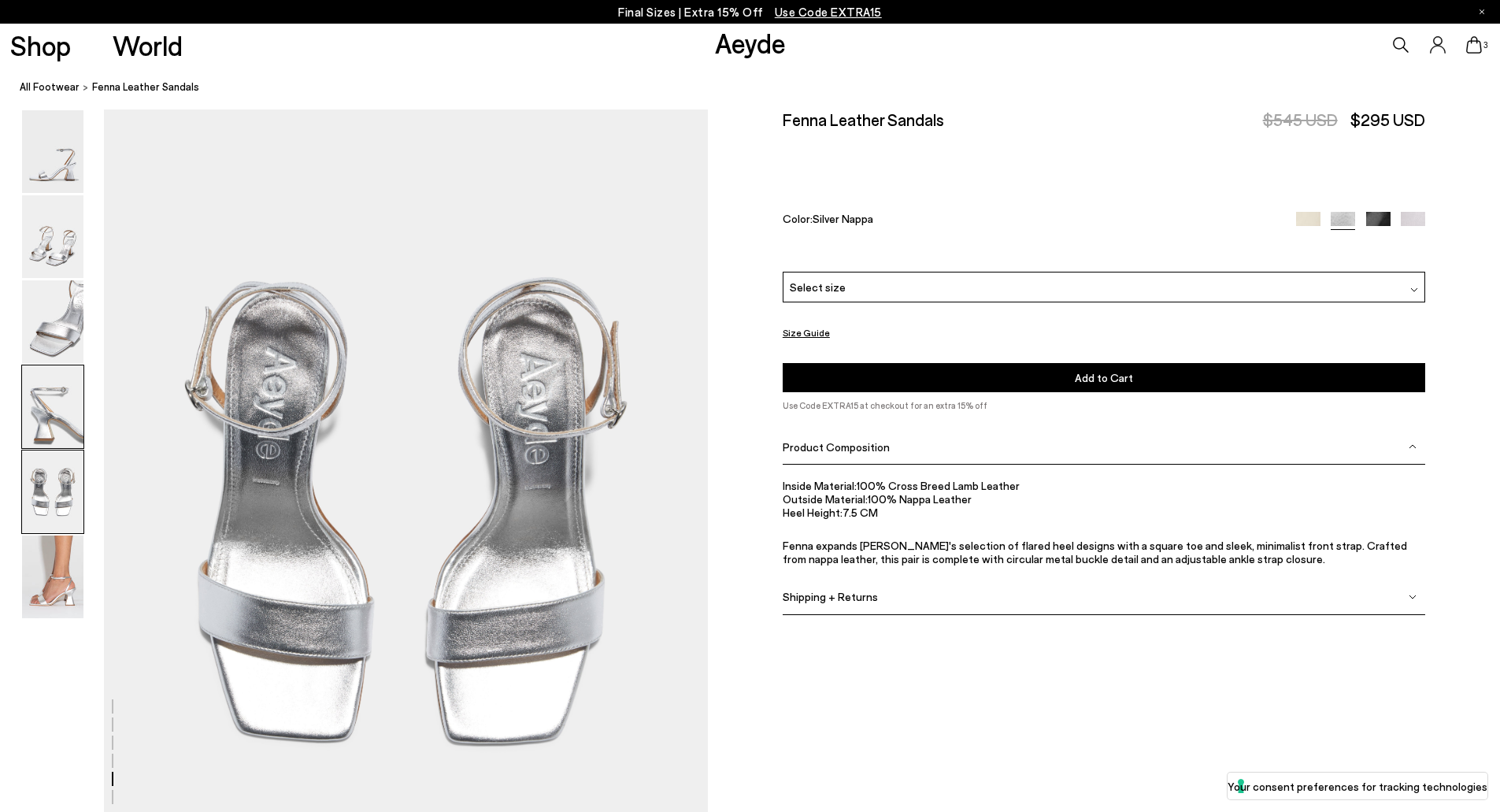
click at [48, 447] on img at bounding box center [52, 406] width 61 height 83
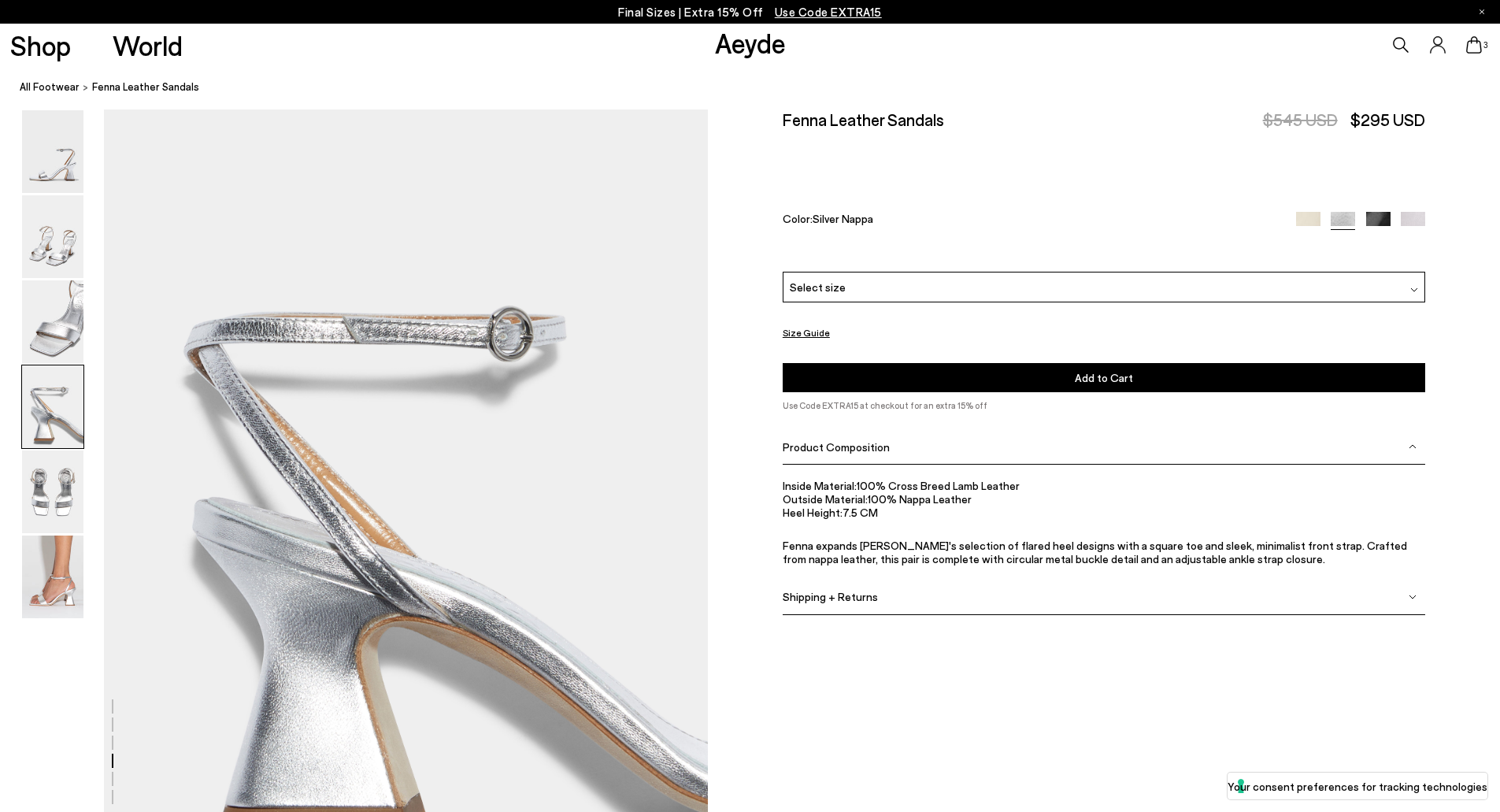
scroll to position [2422, 0]
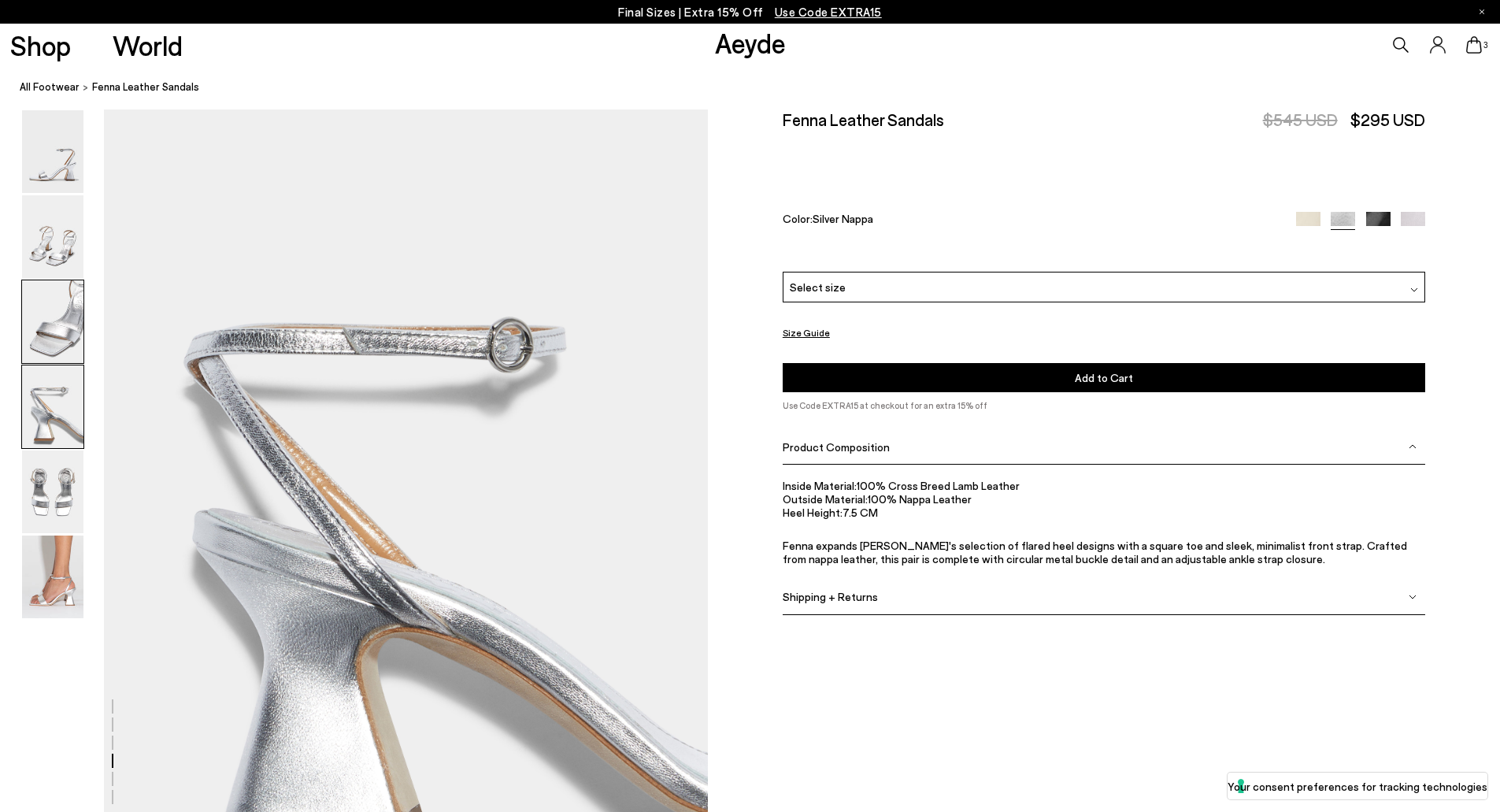
click at [61, 343] on img at bounding box center [52, 322] width 61 height 83
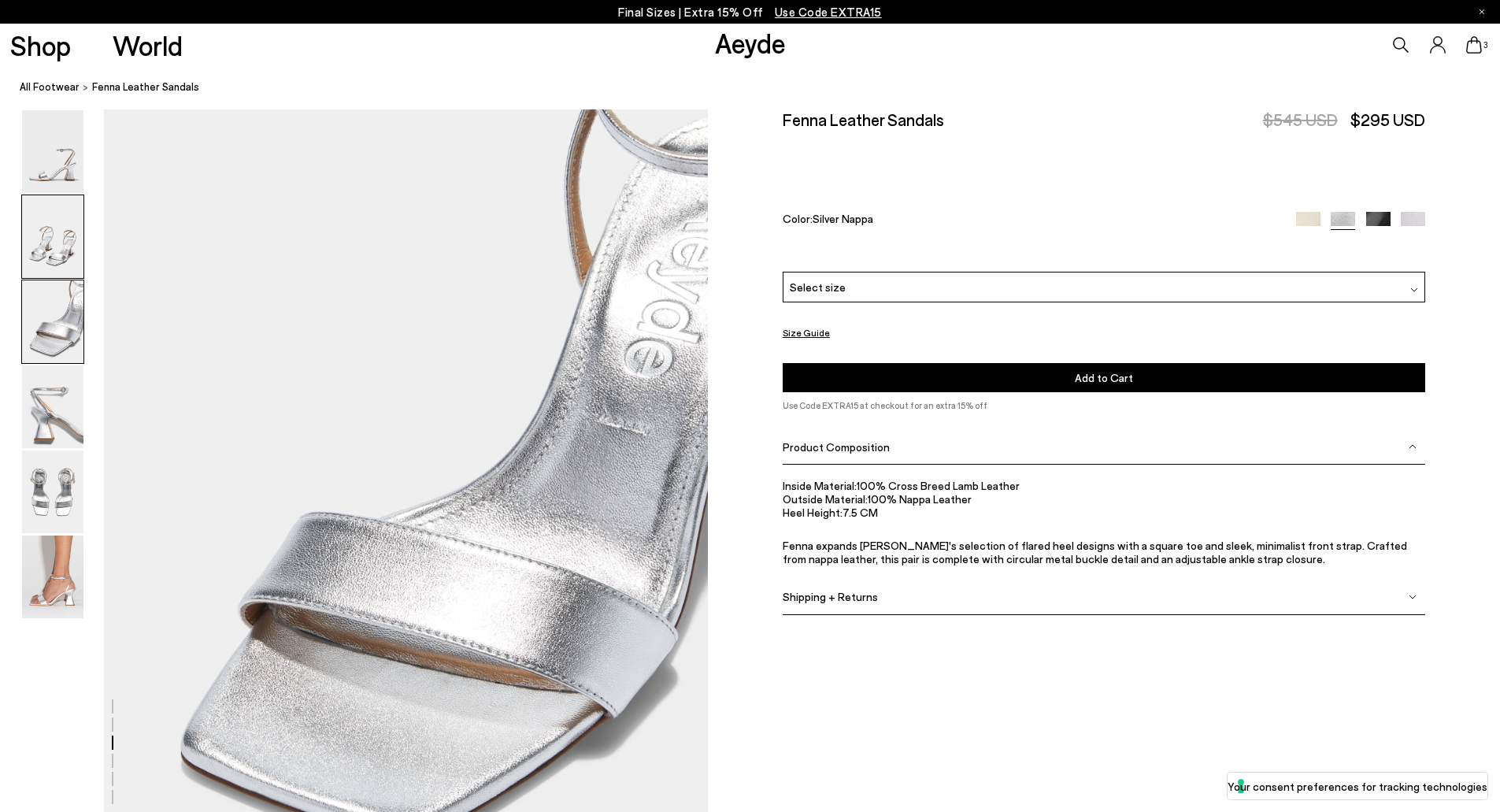
click at [42, 256] on img at bounding box center [52, 237] width 61 height 83
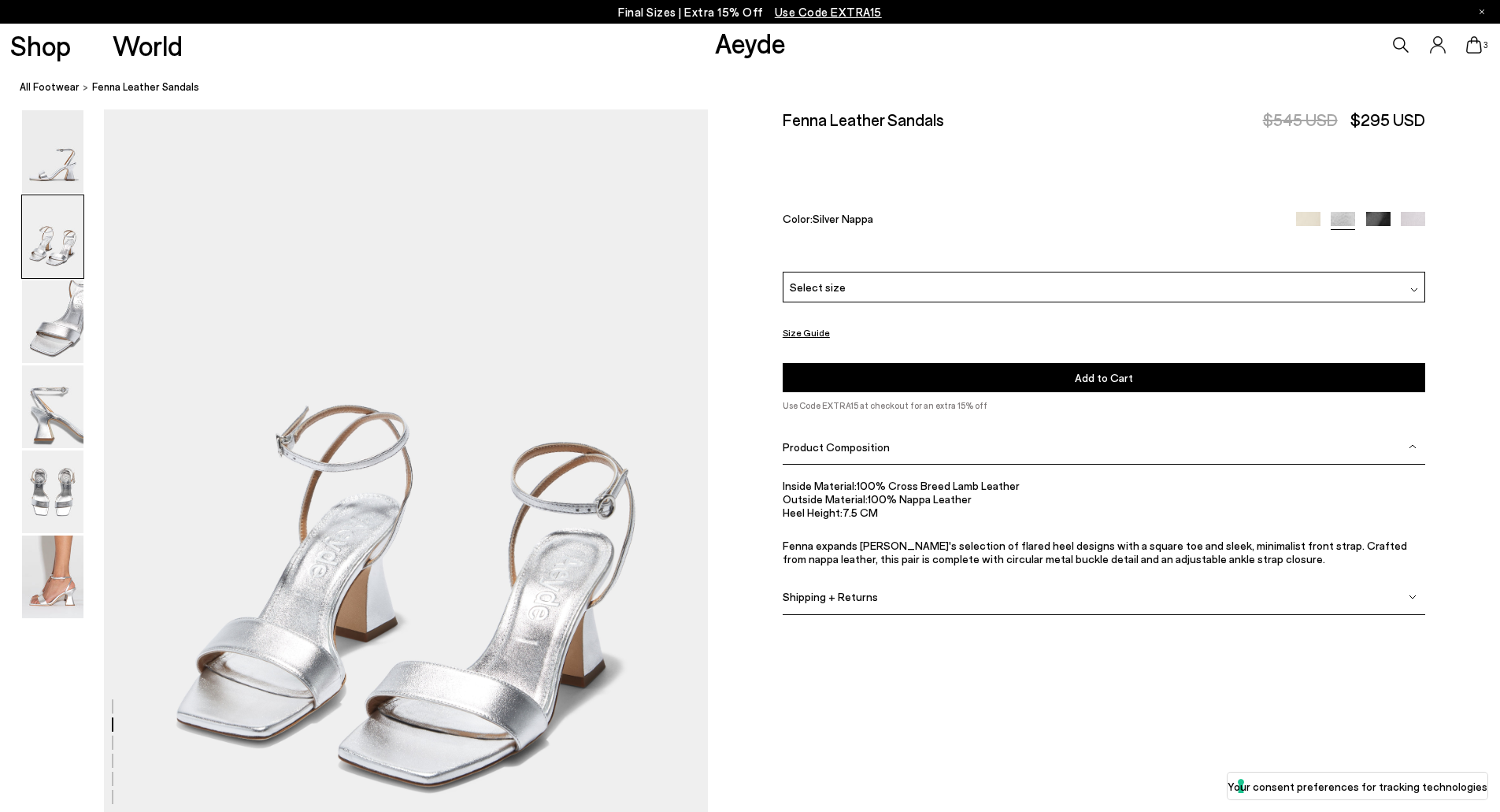
scroll to position [808, 0]
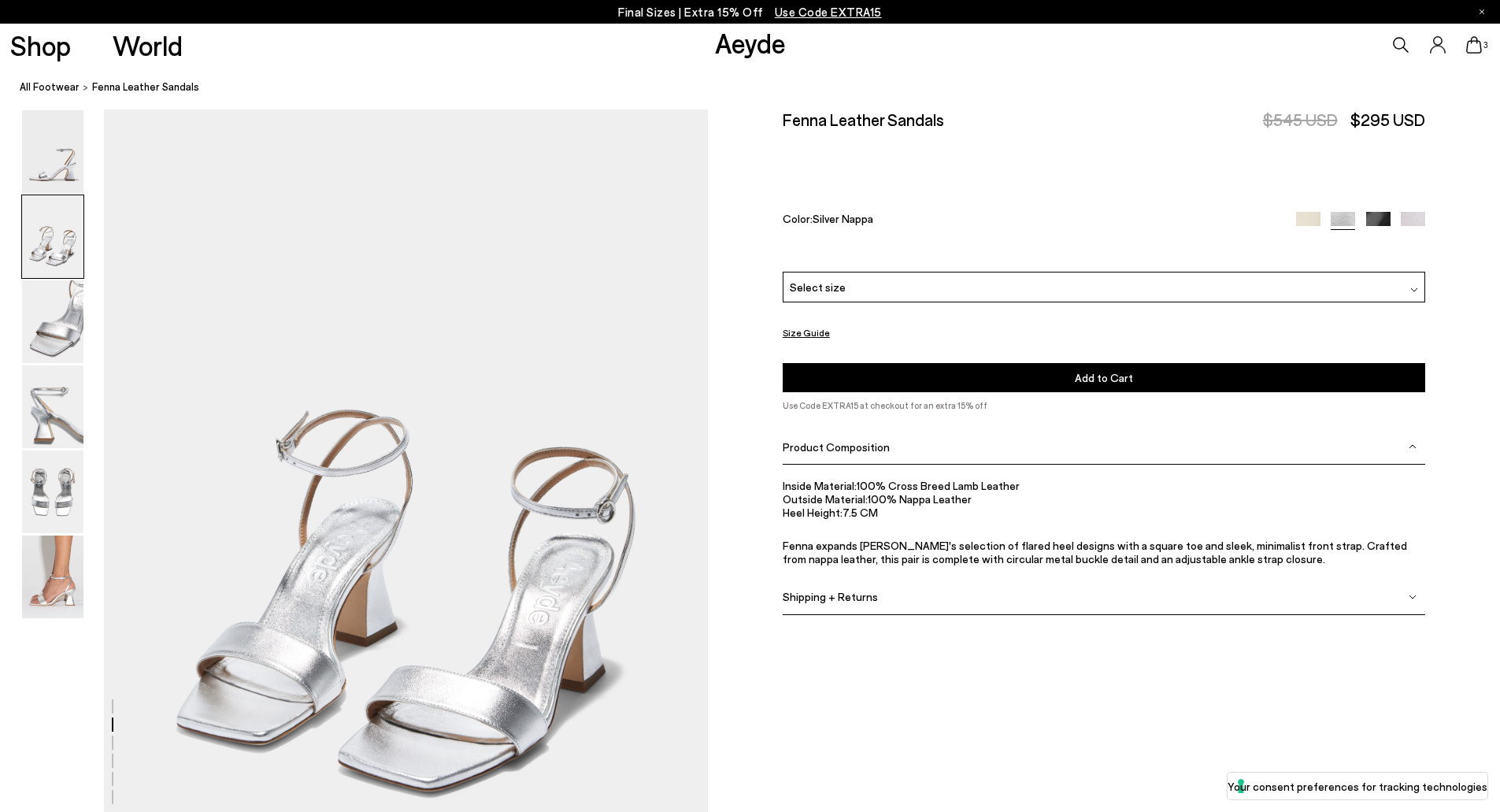
click at [1375, 229] on div at bounding box center [1360, 221] width 128 height 18
click at [1374, 221] on img at bounding box center [1378, 224] width 24 height 24
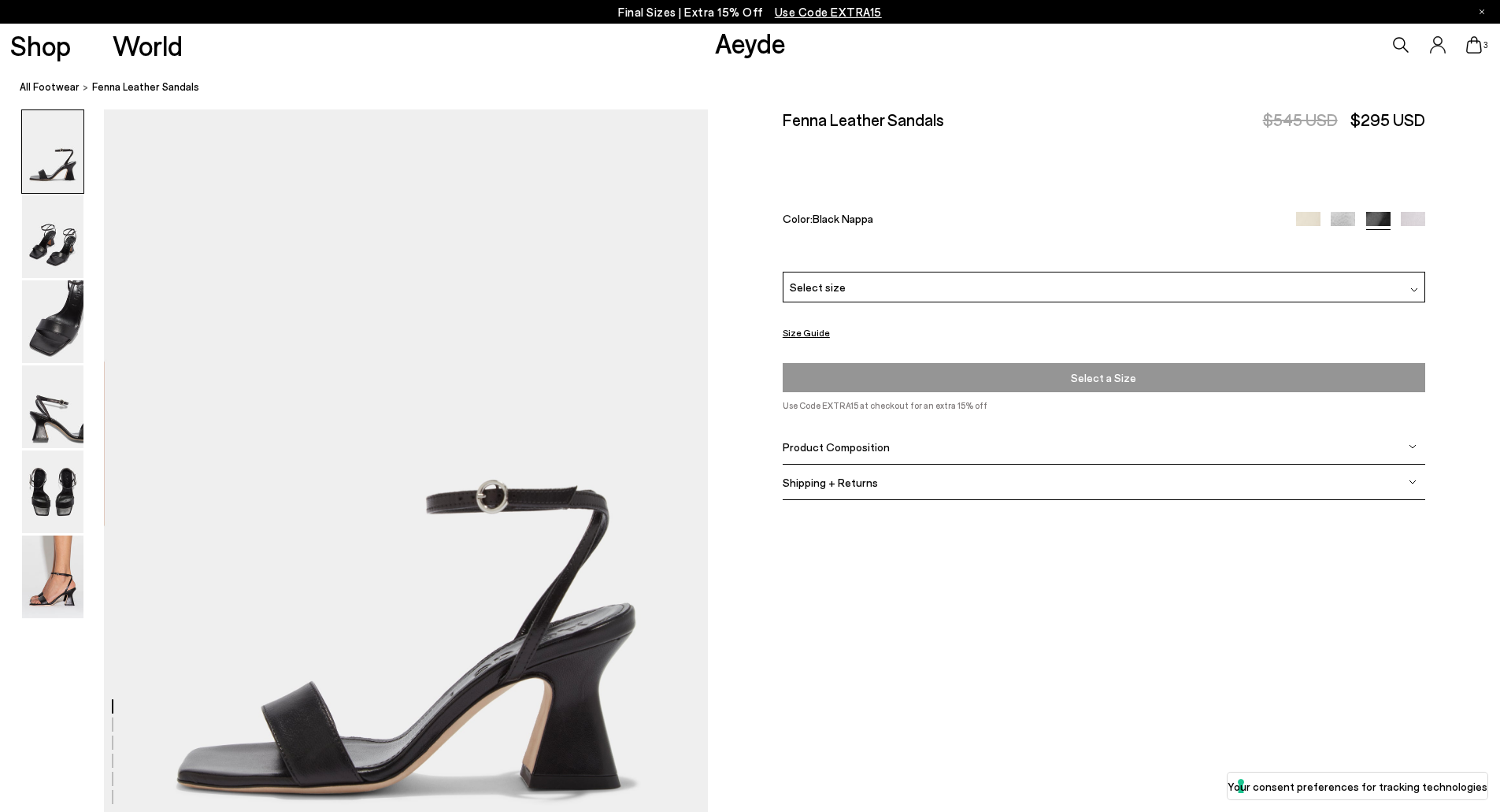
scroll to position [420, 0]
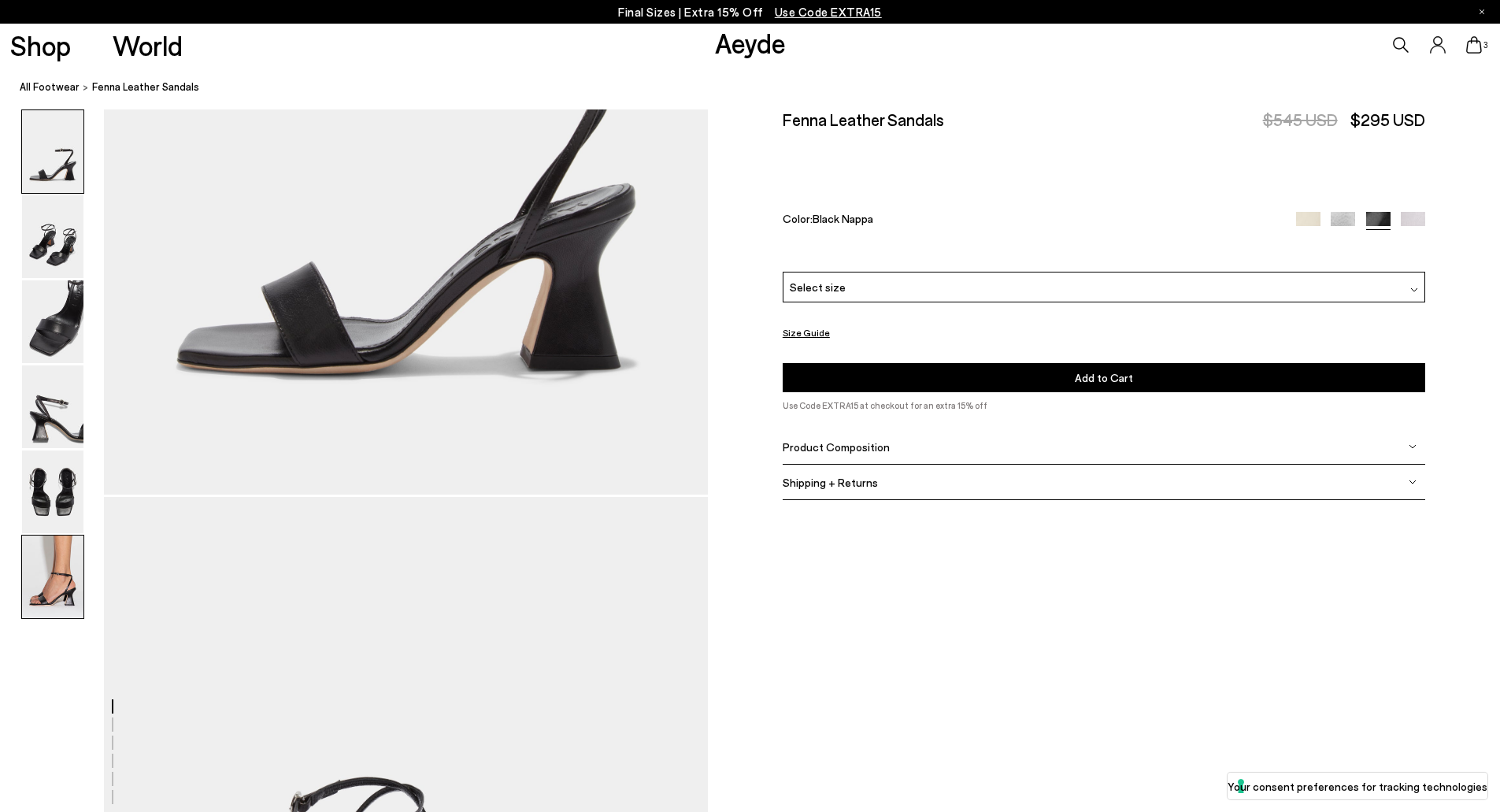
click at [47, 596] on img at bounding box center [52, 577] width 61 height 83
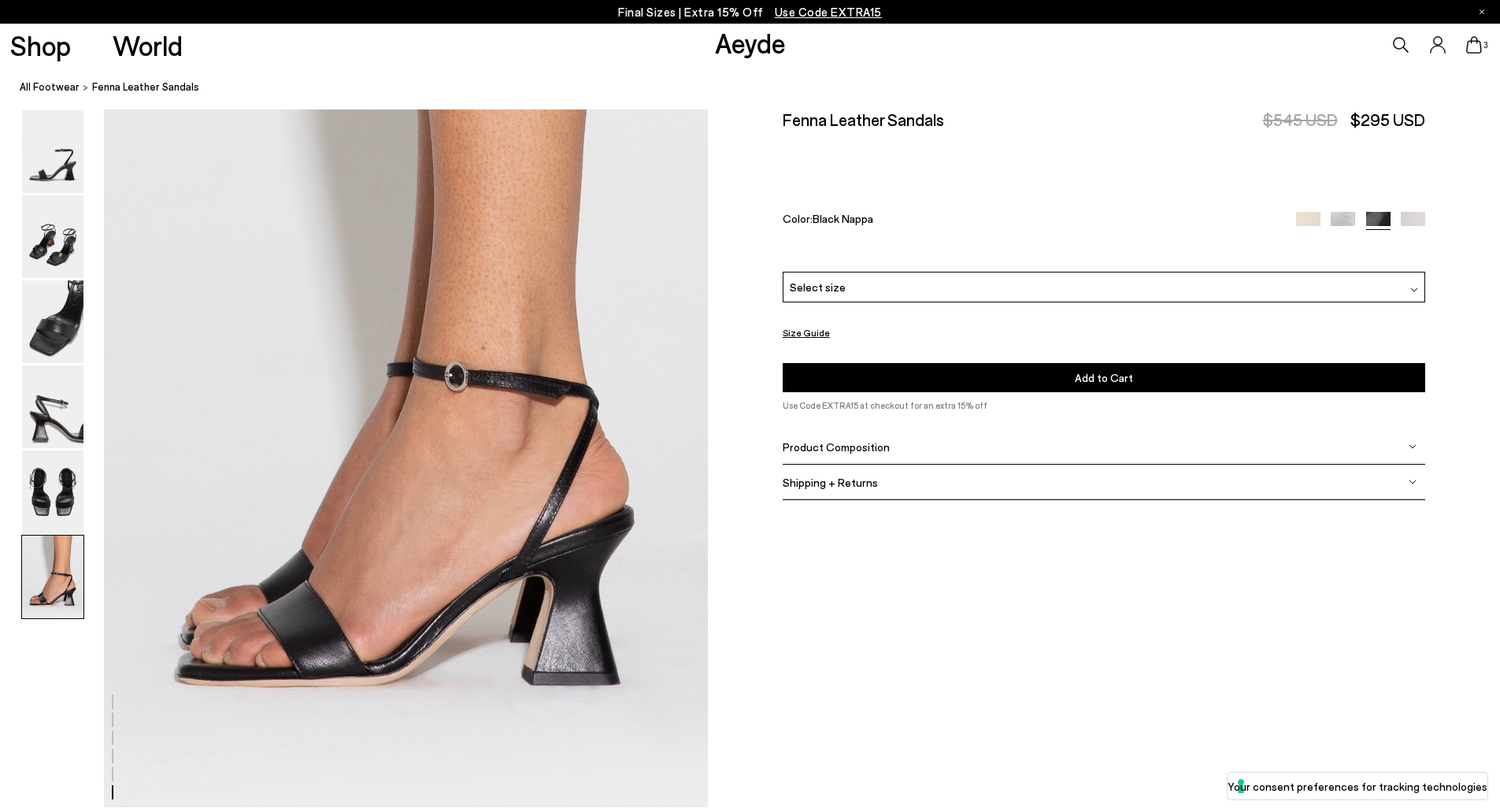
scroll to position [4146, 0]
